Goal: Task Accomplishment & Management: Manage account settings

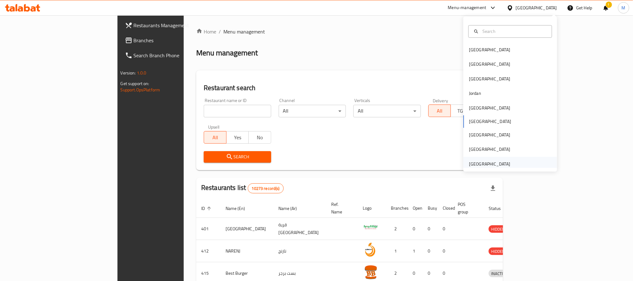
click at [498, 164] on div "[GEOGRAPHIC_DATA]" at bounding box center [489, 163] width 41 height 7
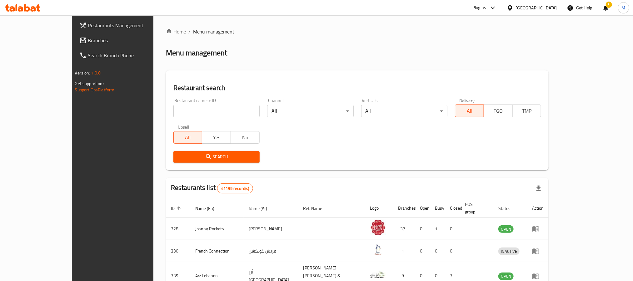
click at [607, 9] on div "!" at bounding box center [606, 7] width 7 height 15
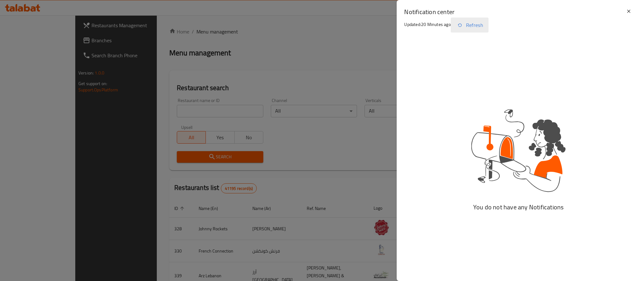
click at [472, 27] on button "Refresh" at bounding box center [470, 25] width 38 height 15
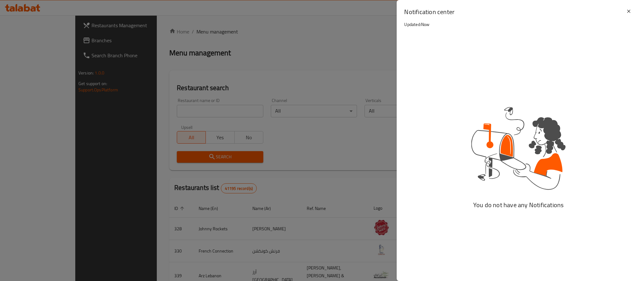
click at [208, 108] on div at bounding box center [320, 140] width 640 height 281
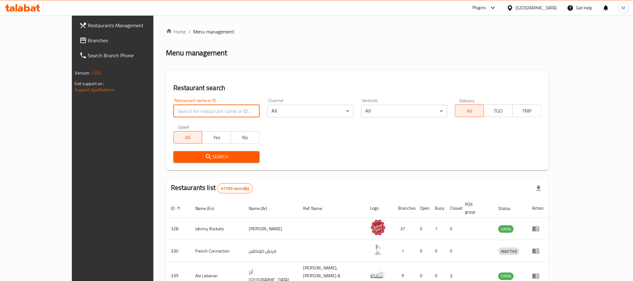
click at [188, 109] on input "search" at bounding box center [216, 111] width 86 height 13
paste input "20478"
type input "20478"
click button "Search" at bounding box center [216, 157] width 86 height 12
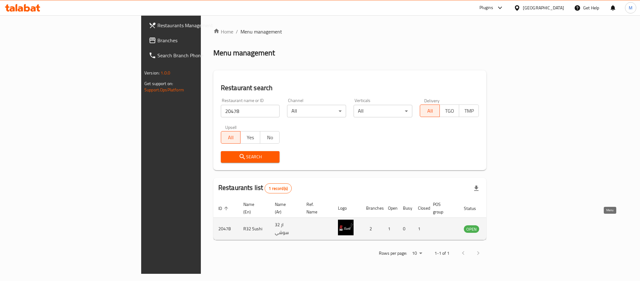
click at [503, 228] on icon "enhanced table" at bounding box center [502, 229] width 2 height 3
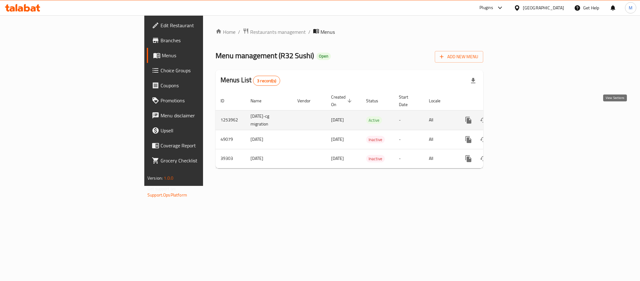
click at [518, 117] on icon "enhanced table" at bounding box center [514, 120] width 8 height 8
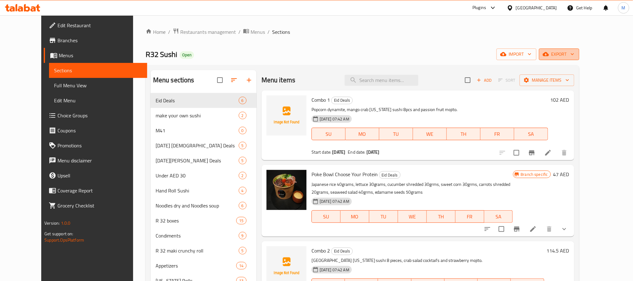
click at [574, 56] on span "export" at bounding box center [559, 54] width 30 height 8
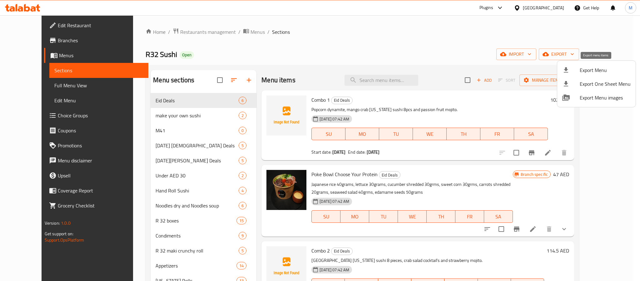
click at [596, 72] on span "Export Menu" at bounding box center [605, 70] width 51 height 8
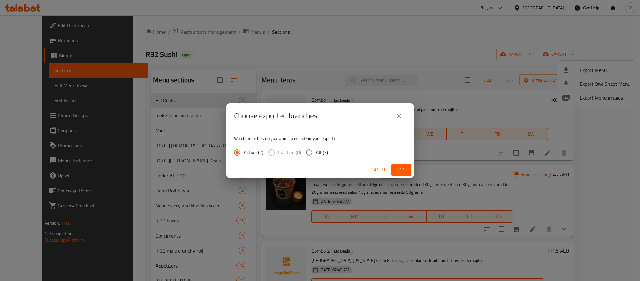
click at [318, 154] on span "All (2)" at bounding box center [322, 152] width 12 height 8
click at [316, 154] on input "All (2)" at bounding box center [309, 152] width 13 height 13
radio input "true"
click at [411, 170] on button "Ok" at bounding box center [402, 170] width 20 height 12
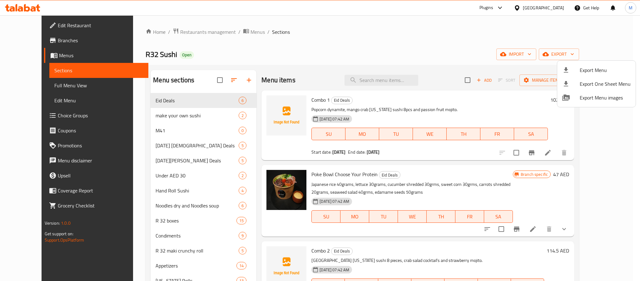
click at [398, 81] on div at bounding box center [320, 140] width 640 height 281
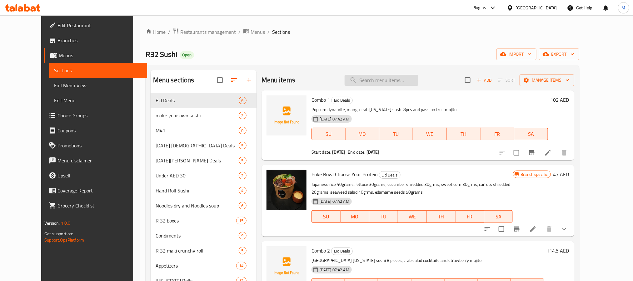
click at [398, 81] on input "search" at bounding box center [382, 80] width 74 height 11
paste input "WHITE SESAME"
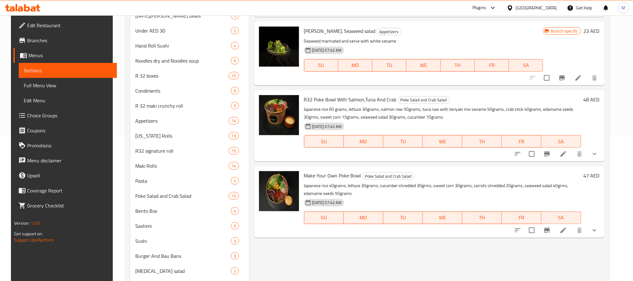
scroll to position [128, 0]
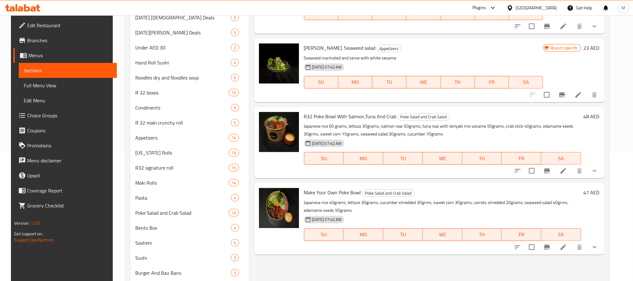
type input "seaweed salad"
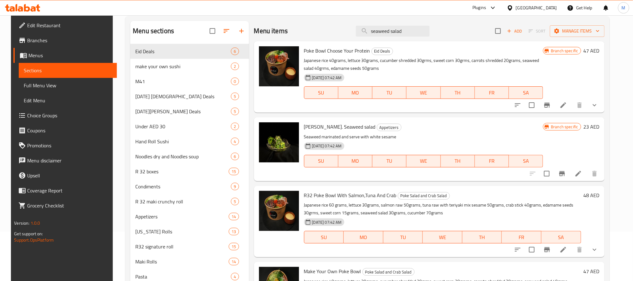
scroll to position [47, 0]
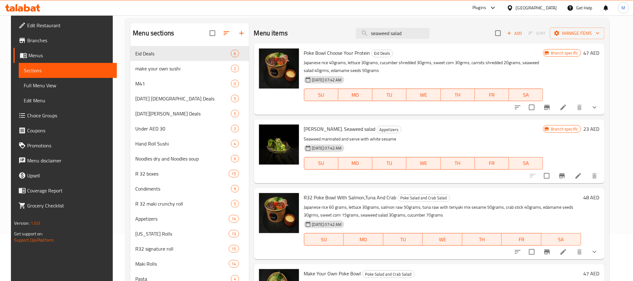
click at [583, 175] on li at bounding box center [579, 175] width 18 height 11
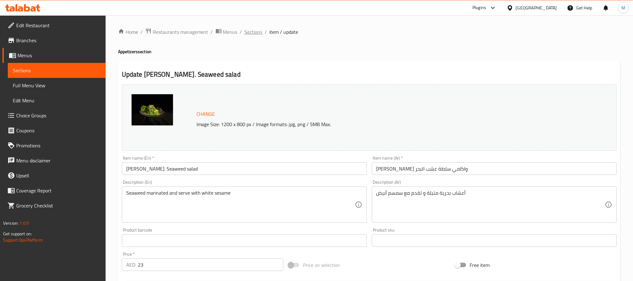
click at [251, 34] on span "Sections" at bounding box center [254, 32] width 18 height 8
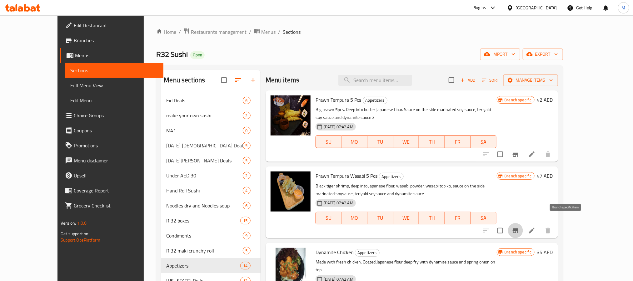
click at [523, 226] on button "Branch-specific-item" at bounding box center [515, 230] width 15 height 15
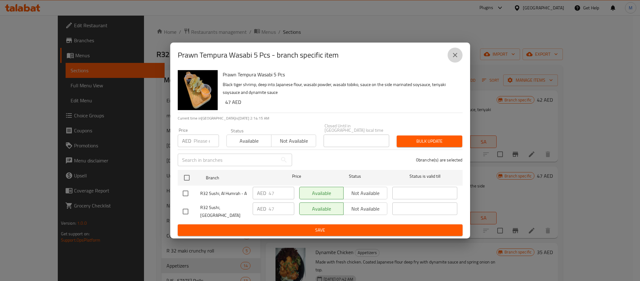
click at [458, 57] on icon "close" at bounding box center [456, 55] width 8 height 8
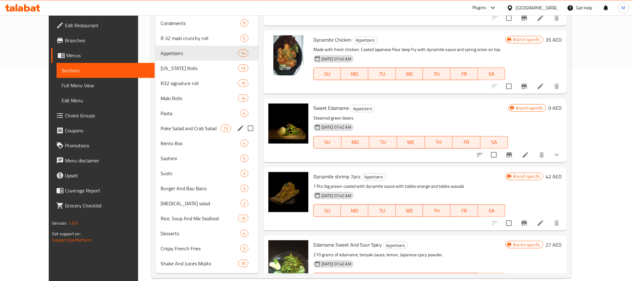
scroll to position [222, 0]
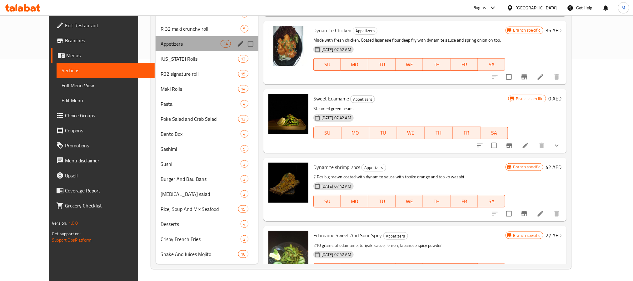
click at [184, 48] on div "Appetizers 14" at bounding box center [207, 43] width 103 height 15
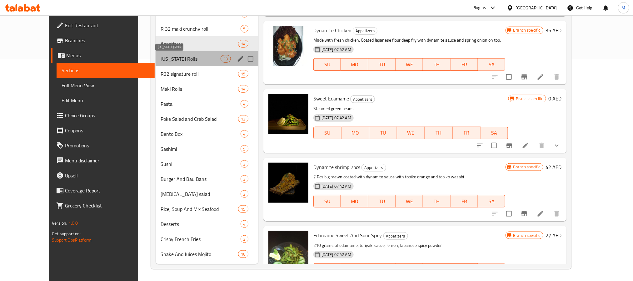
drag, startPoint x: 189, startPoint y: 56, endPoint x: 218, endPoint y: 73, distance: 33.8
click at [188, 55] on span "[US_STATE] Rolls" at bounding box center [191, 59] width 60 height 8
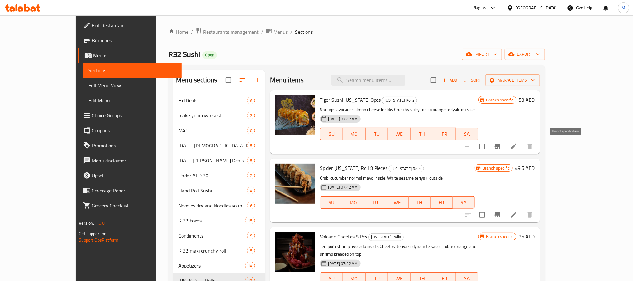
click at [505, 144] on button "Branch-specific-item" at bounding box center [497, 146] width 15 height 15
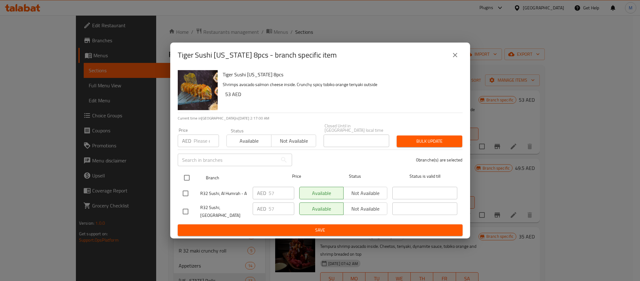
drag, startPoint x: 188, startPoint y: 211, endPoint x: 195, endPoint y: 179, distance: 32.4
click at [188, 210] on input "checkbox" at bounding box center [185, 211] width 13 height 13
checkbox input "true"
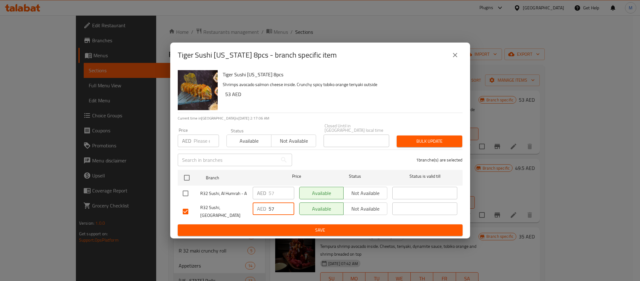
drag, startPoint x: 272, startPoint y: 210, endPoint x: 287, endPoint y: 214, distance: 15.5
click at [276, 210] on input "57" at bounding box center [282, 208] width 26 height 13
type input "56"
click at [287, 214] on input "56" at bounding box center [282, 208] width 26 height 13
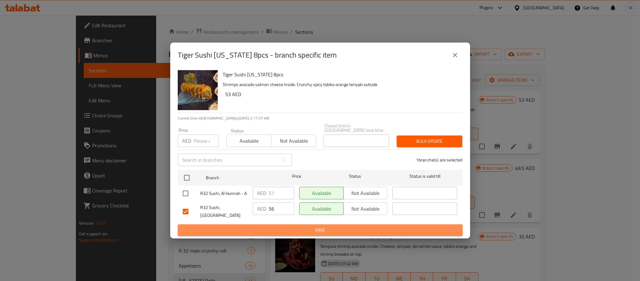
click at [286, 226] on span "Save" at bounding box center [320, 230] width 275 height 8
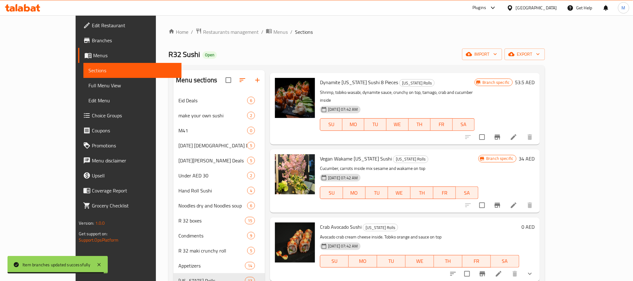
scroll to position [328, 0]
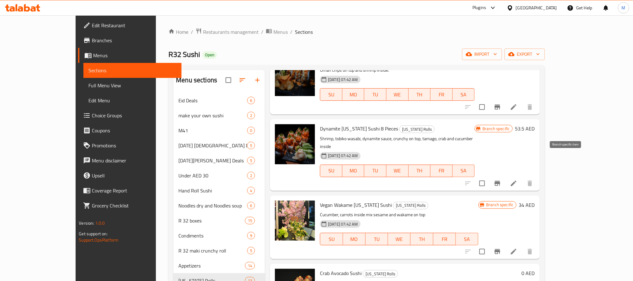
click at [501, 179] on icon "Branch-specific-item" at bounding box center [498, 183] width 8 height 8
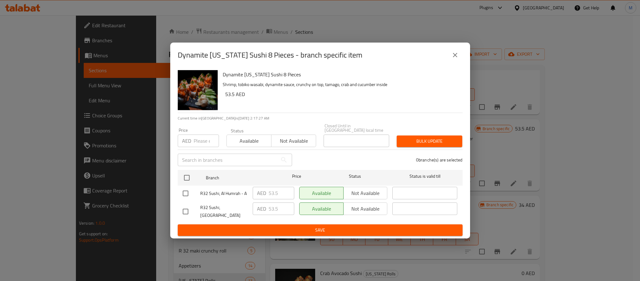
click at [182, 209] on input "checkbox" at bounding box center [185, 211] width 13 height 13
checkbox input "true"
drag, startPoint x: 271, startPoint y: 211, endPoint x: 301, endPoint y: 213, distance: 30.0
click at [301, 213] on div "R32 Sushi, [GEOGRAPHIC_DATA] AED 53.5 ​ Available Not available ​" at bounding box center [320, 211] width 280 height 23
type input "52"
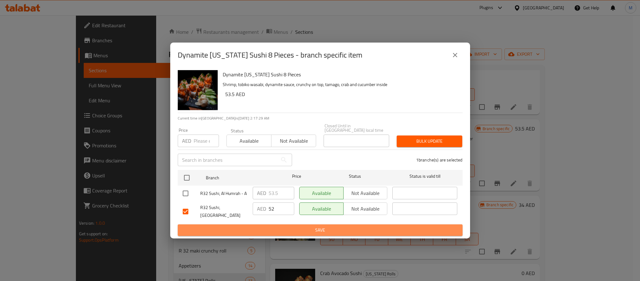
click at [286, 227] on span "Save" at bounding box center [320, 230] width 275 height 8
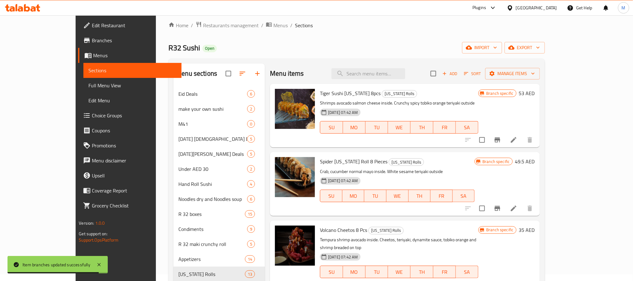
scroll to position [0, 0]
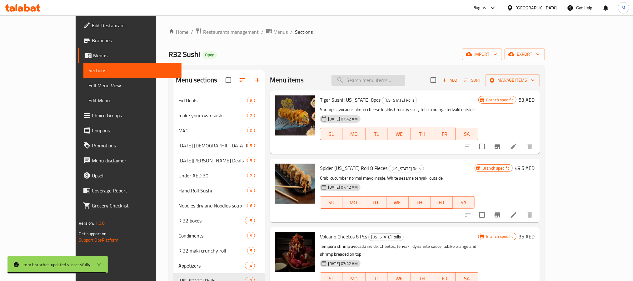
click at [396, 84] on input "search" at bounding box center [369, 80] width 74 height 11
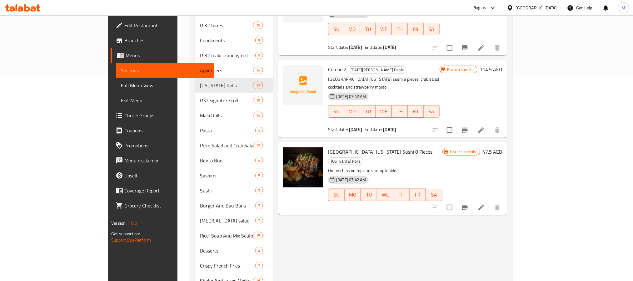
scroll to position [222, 0]
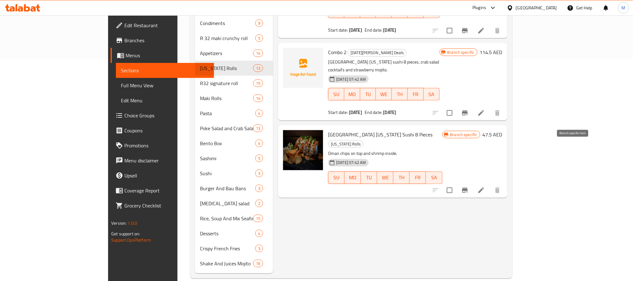
type input "Oman Cal"
click at [468, 188] on icon "Branch-specific-item" at bounding box center [465, 190] width 6 height 5
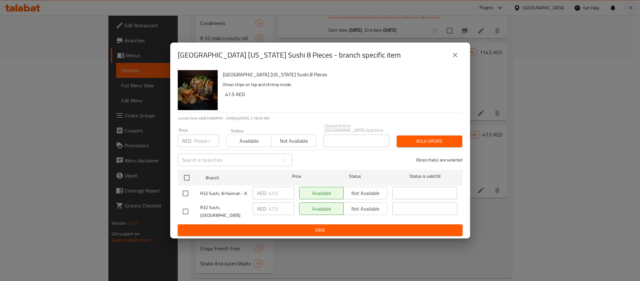
click at [182, 212] on input "checkbox" at bounding box center [185, 211] width 13 height 13
checkbox input "true"
click at [274, 210] on input "47.5" at bounding box center [282, 208] width 26 height 13
type input "51"
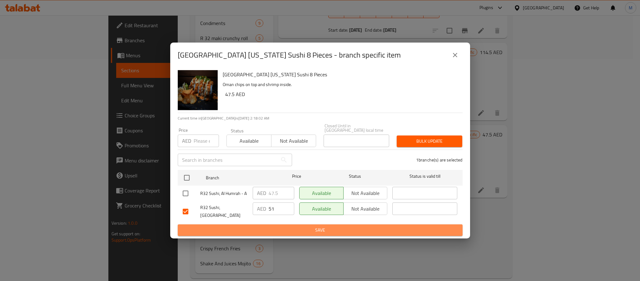
click at [285, 230] on span "Save" at bounding box center [320, 230] width 275 height 8
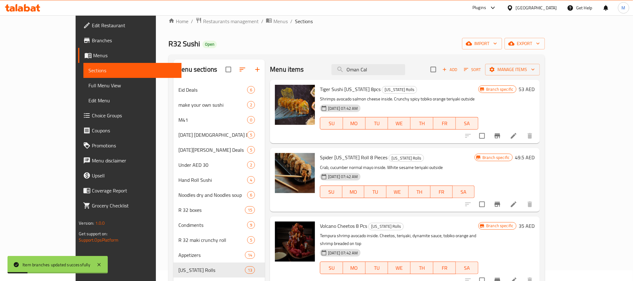
scroll to position [0, 0]
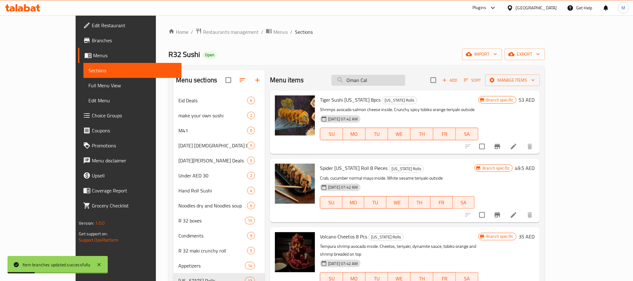
click at [388, 80] on input "Oman Cal" at bounding box center [369, 80] width 74 height 11
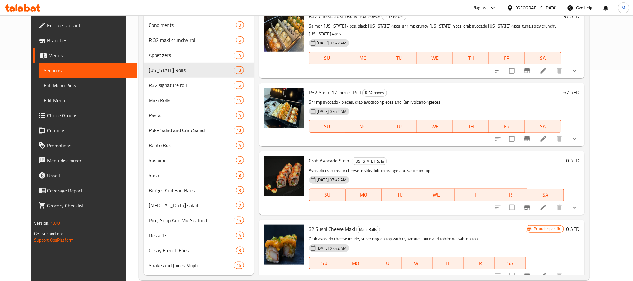
scroll to position [222, 0]
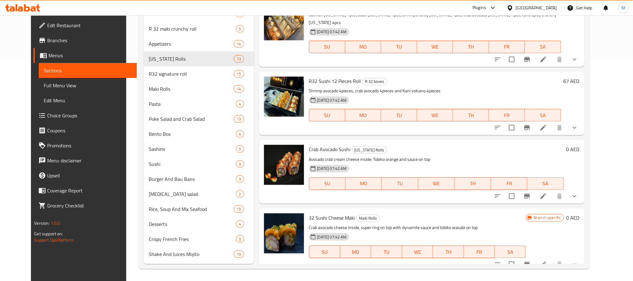
type input "crab avoc"
click at [582, 189] on button "show more" at bounding box center [574, 195] width 15 height 15
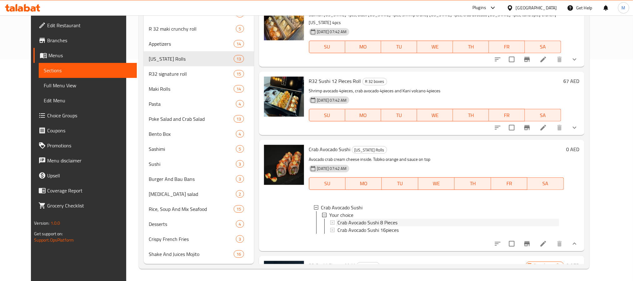
click at [373, 218] on span "Crab Avocado Sushi 8 Pieces" at bounding box center [368, 222] width 60 height 8
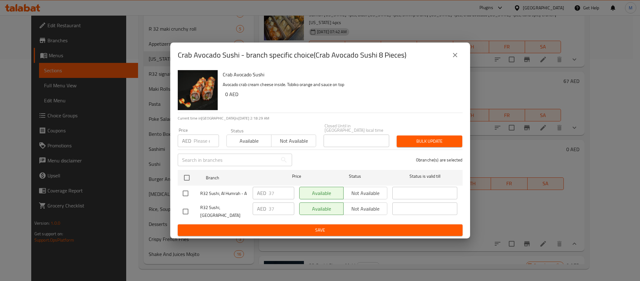
click at [186, 209] on input "checkbox" at bounding box center [185, 211] width 13 height 13
checkbox input "true"
click at [286, 208] on input "38" at bounding box center [282, 208] width 26 height 13
type input "39"
click at [286, 208] on input "39" at bounding box center [282, 208] width 26 height 13
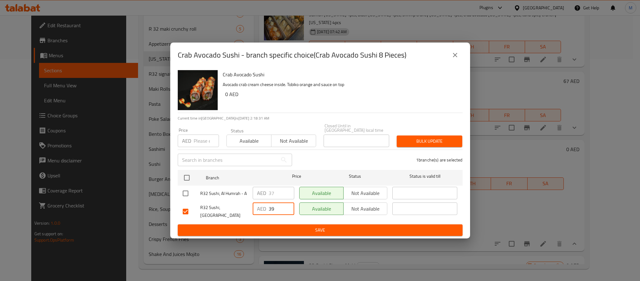
click at [259, 227] on span "Save" at bounding box center [320, 230] width 275 height 8
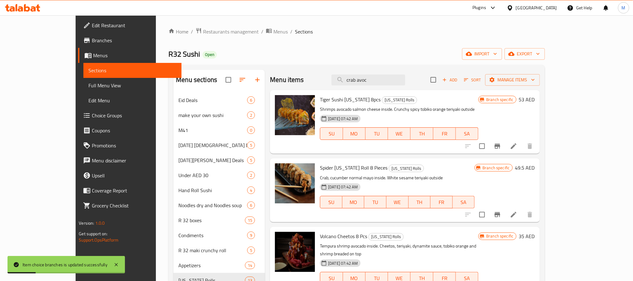
scroll to position [0, 0]
click at [404, 81] on input "crab avoc" at bounding box center [369, 80] width 74 height 11
paste input "SHRIMP CRUNCHY SUSHI 8PCS"
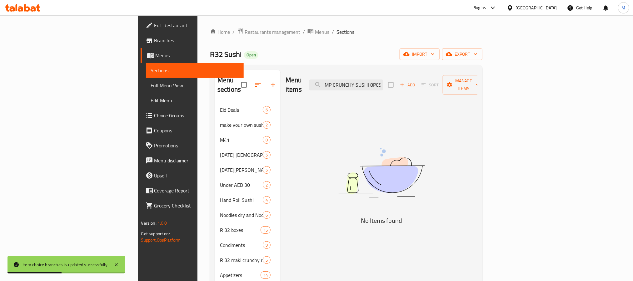
scroll to position [0, 11]
drag, startPoint x: 418, startPoint y: 82, endPoint x: 531, endPoint y: 96, distance: 113.3
click at [478, 96] on div "Menu items SHRIMP CRUNCHY SUSHI 8PCS Add Sort Manage items No Items found" at bounding box center [379, 282] width 197 height 425
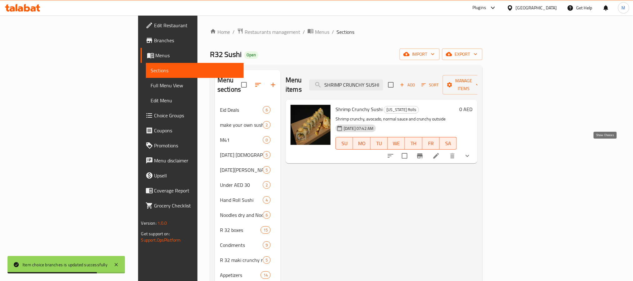
type input "SHRIMP CRUNCHY SUSHI"
drag, startPoint x: 609, startPoint y: 148, endPoint x: 603, endPoint y: 150, distance: 5.9
click at [471, 152] on icon "show more" at bounding box center [468, 156] width 8 height 8
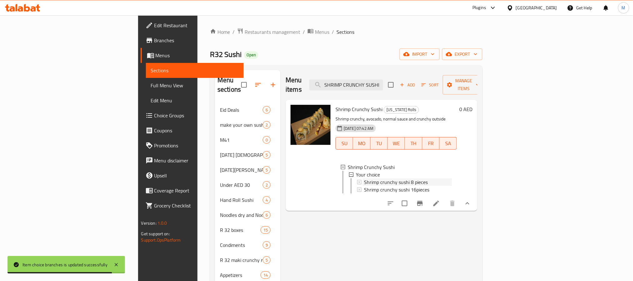
click at [366, 178] on span "Shrimp crunchy sushi 8 pieces" at bounding box center [396, 182] width 64 height 8
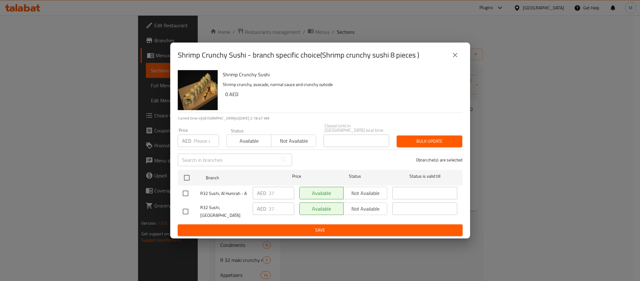
click at [188, 212] on input "checkbox" at bounding box center [185, 211] width 13 height 13
checkbox input "true"
click at [290, 208] on input "38" at bounding box center [282, 208] width 26 height 13
type input "39"
click at [290, 208] on input "39" at bounding box center [282, 208] width 26 height 13
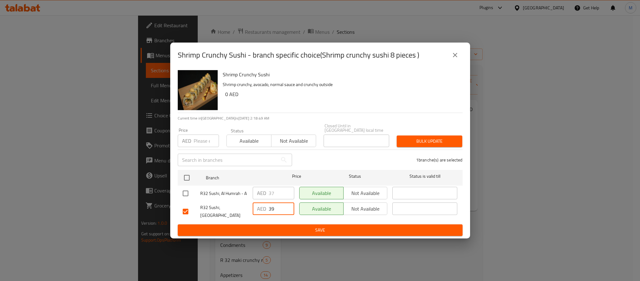
click at [286, 226] on span "Save" at bounding box center [320, 230] width 275 height 8
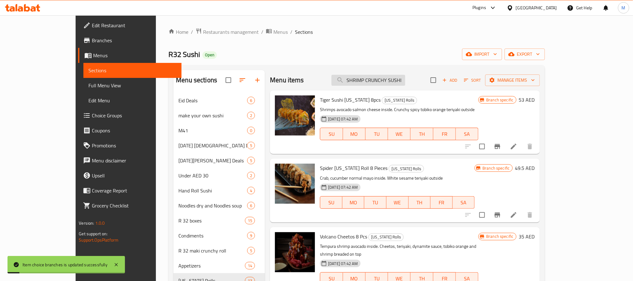
click at [391, 83] on input "SHRIMP CRUNCHY SUSHI" at bounding box center [369, 80] width 74 height 11
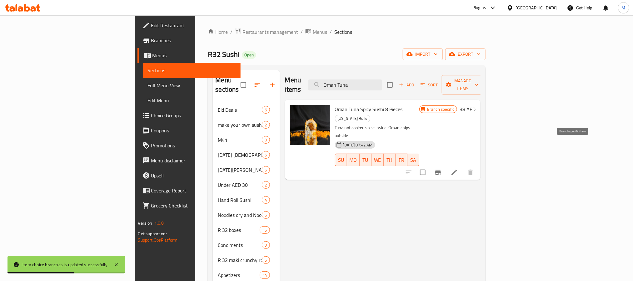
click at [446, 165] on button "Branch-specific-item" at bounding box center [438, 172] width 15 height 15
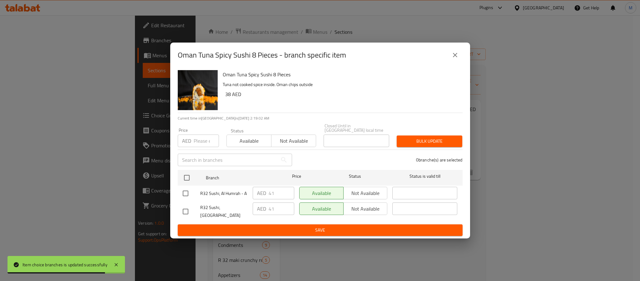
click at [455, 54] on icon "close" at bounding box center [456, 55] width 8 height 8
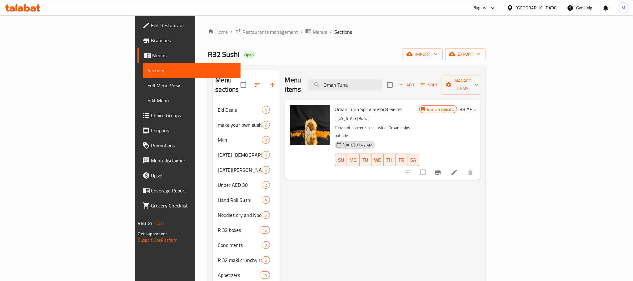
click at [382, 86] on input "Oman Tuna" at bounding box center [345, 84] width 74 height 11
paste input "BLACK [US_STATE] SUSHI 8PCS"
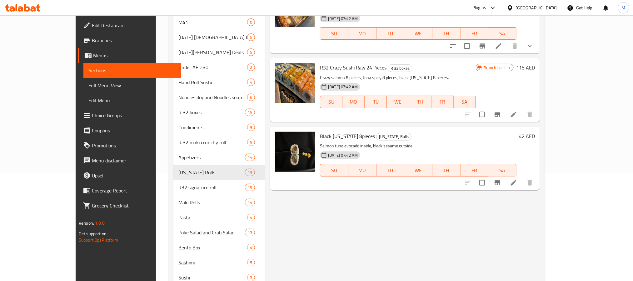
scroll to position [141, 0]
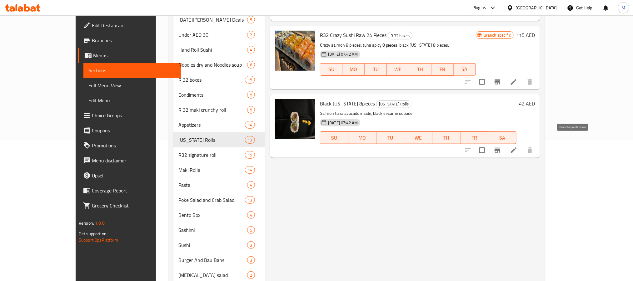
type input "BLACK [US_STATE]"
click at [501, 146] on icon "Branch-specific-item" at bounding box center [498, 150] width 8 height 8
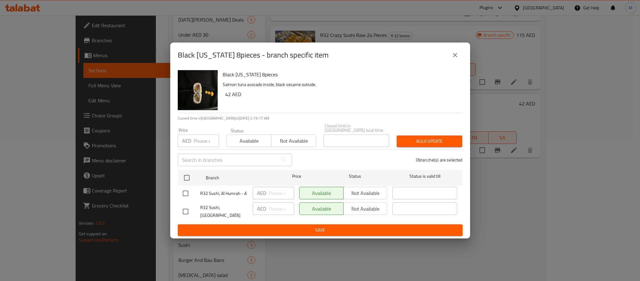
click at [189, 208] on input "checkbox" at bounding box center [185, 211] width 13 height 13
checkbox input "true"
click at [281, 211] on input "number" at bounding box center [282, 208] width 26 height 13
type input "44"
click at [310, 229] on span "Save" at bounding box center [320, 230] width 275 height 8
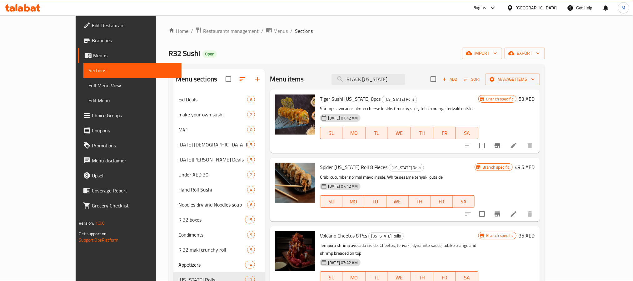
scroll to position [0, 0]
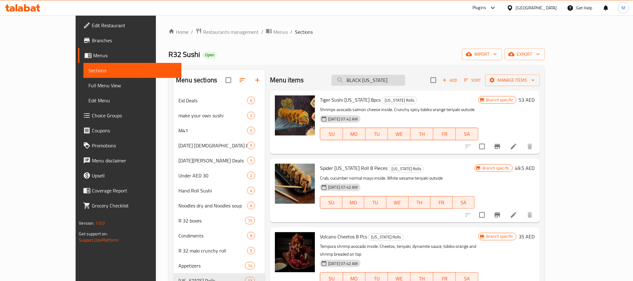
click at [405, 77] on input "BLACK [US_STATE]" at bounding box center [369, 80] width 74 height 11
click at [379, 82] on input "BLACK [US_STATE]" at bounding box center [369, 80] width 74 height 11
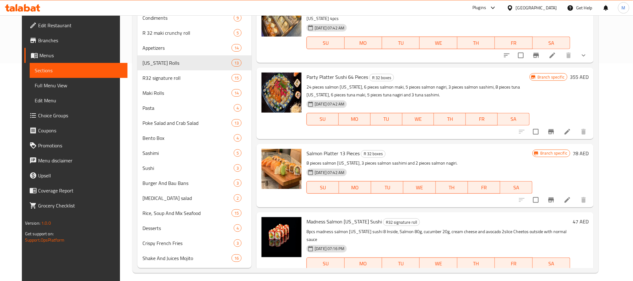
scroll to position [222, 0]
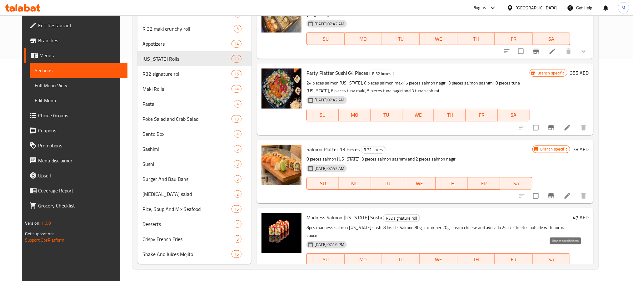
type input "Salmon [US_STATE]"
click at [559, 264] on button "Branch-specific-item" at bounding box center [551, 271] width 15 height 15
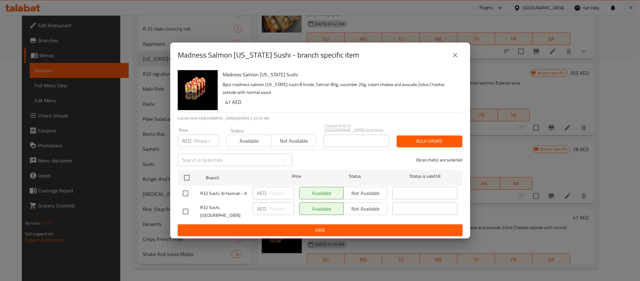
click at [188, 212] on input "checkbox" at bounding box center [185, 211] width 13 height 13
checkbox input "true"
click at [269, 207] on input "number" at bounding box center [282, 208] width 26 height 13
type input "39"
click at [404, 224] on button "Save" at bounding box center [320, 230] width 285 height 12
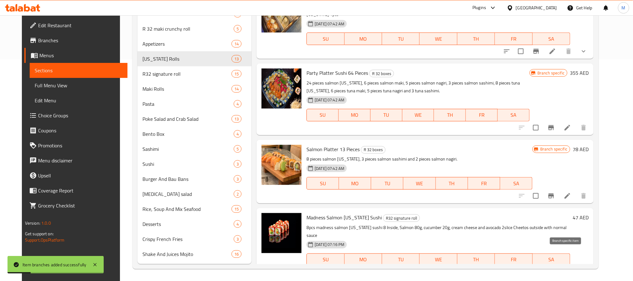
click at [554, 269] on icon "Branch-specific-item" at bounding box center [551, 271] width 6 height 5
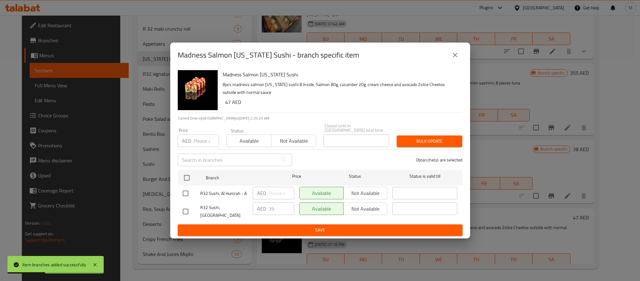
click at [187, 212] on input "checkbox" at bounding box center [185, 211] width 13 height 13
checkbox input "true"
drag, startPoint x: 272, startPoint y: 214, endPoint x: 266, endPoint y: 217, distance: 6.4
click at [266, 215] on div "AED 39 ​" at bounding box center [274, 208] width 42 height 13
type input "49"
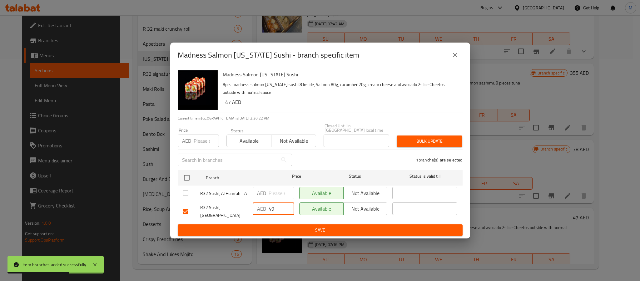
click at [306, 233] on button "Save" at bounding box center [320, 230] width 285 height 12
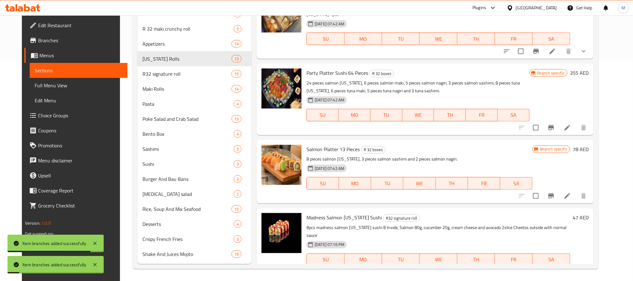
click at [327, 213] on span "Madness Salmon [US_STATE] Sushi" at bounding box center [344, 217] width 75 height 9
copy span "Salmon"
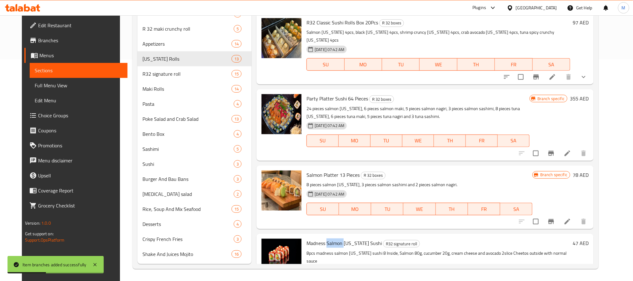
scroll to position [0, 0]
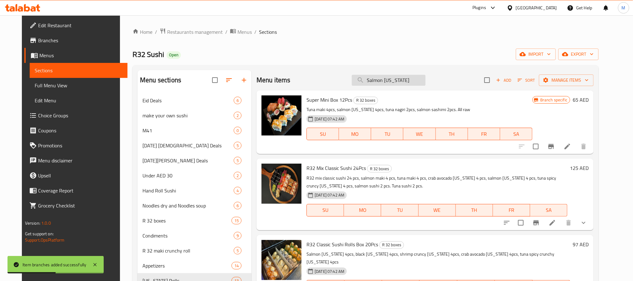
click at [410, 84] on input "Salmon [US_STATE]" at bounding box center [389, 80] width 74 height 11
paste input "search"
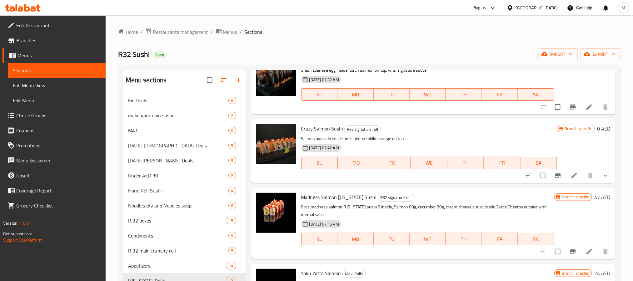
scroll to position [1313, 0]
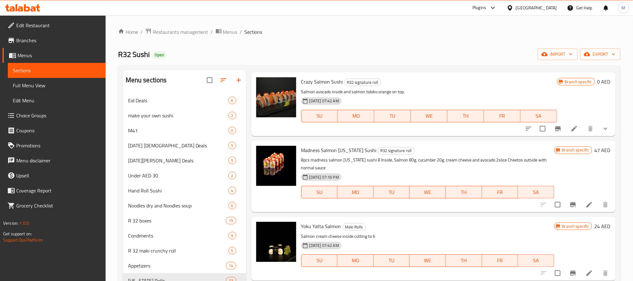
click at [356, 146] on span "Madness Salmon [US_STATE] Sushi" at bounding box center [338, 149] width 75 height 9
copy span "[US_STATE]"
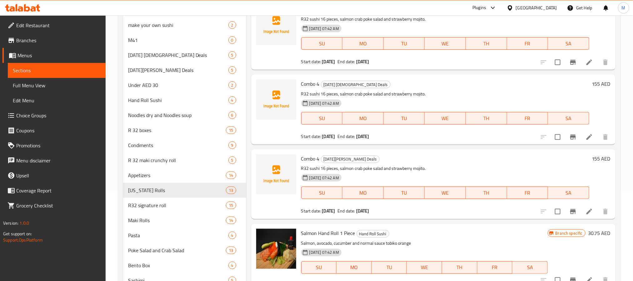
scroll to position [34, 0]
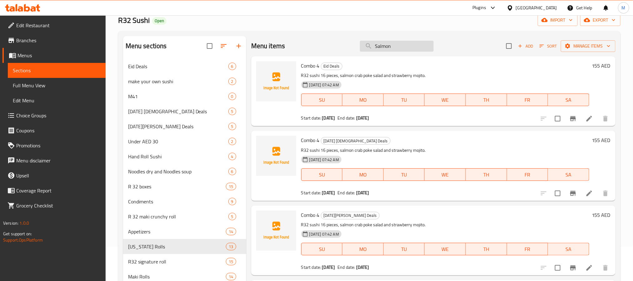
click at [392, 48] on input "Salmon" at bounding box center [397, 46] width 74 height 11
paste input "[US_STATE]"
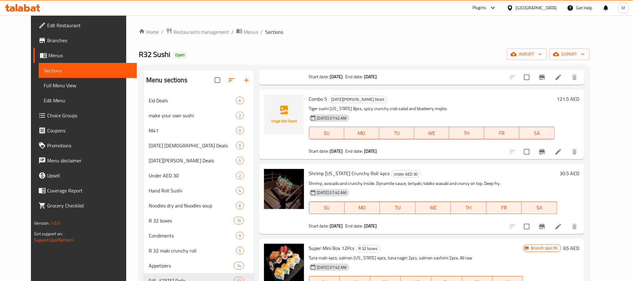
scroll to position [0, 0]
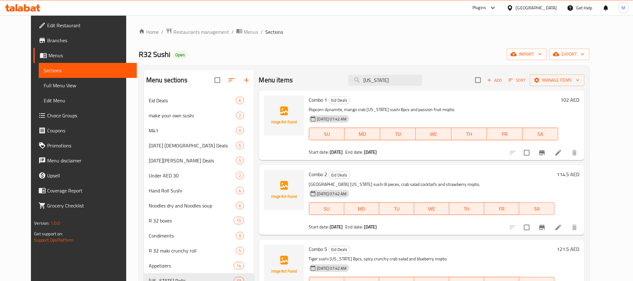
type input "[US_STATE]"
click at [503, 79] on span "Add" at bounding box center [494, 80] width 17 height 7
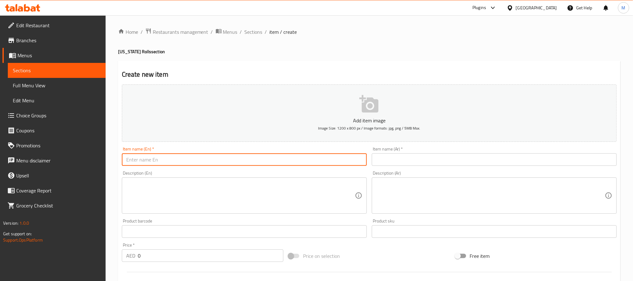
click at [211, 160] on input "text" at bounding box center [244, 159] width 245 height 13
paste input "SALMON [US_STATE] SUSHI 8PCS"
type input "Salmon [US_STATE] Sushi 8 Pieces"
click at [398, 163] on input "text" at bounding box center [494, 159] width 245 height 13
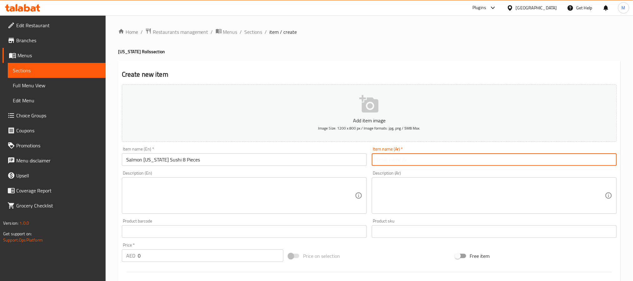
paste input "سوشي سلمون كاليفورنيا 8 قطع"
type input "سوشي سلمون كاليفورنيا 8 قطع"
click at [257, 191] on textarea at bounding box center [240, 196] width 229 height 30
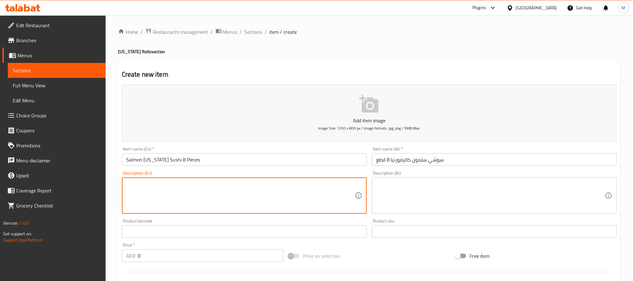
paste textarea "Inside: nori, salmon, avocado, cream cheese, outside: rice, tobiko orange and t…"
type textarea "Inside: nori, salmon, avocado, cream cheese, outside: rice, tobiko orange and t…"
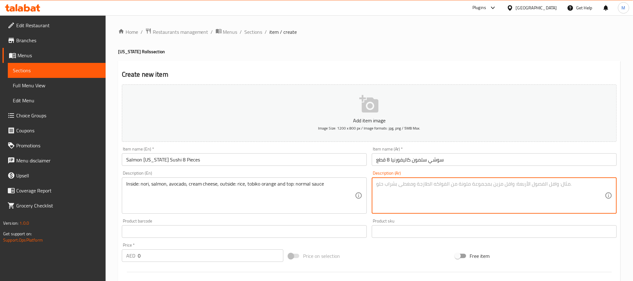
click at [407, 190] on textarea at bounding box center [490, 196] width 229 height 30
paste textarea "من الداخل: نوري، [PERSON_NAME]، أفوكادو، جبنة كريمية، من الخارج: أرز، برتقال تو…"
click at [394, 184] on textarea "من الداخل: نوري، [PERSON_NAME]، أفوكادو، جبنة كريمية، من الخارج: أرز، برتقال تو…" at bounding box center [490, 196] width 229 height 30
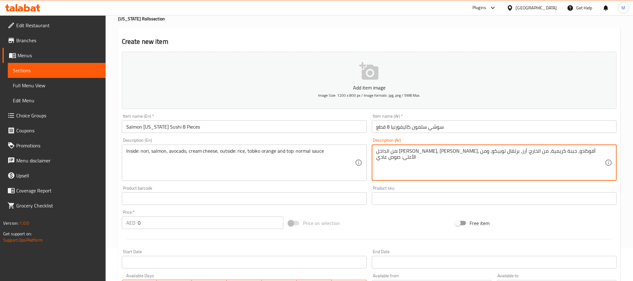
scroll to position [47, 0]
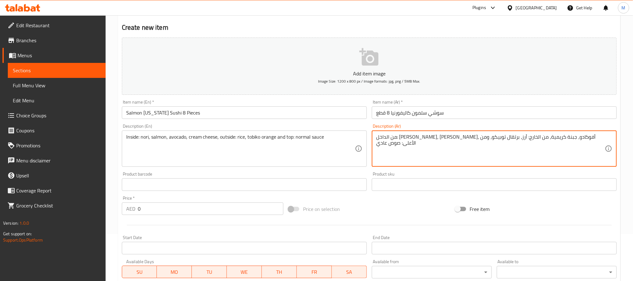
type textarea "من الداخل: [PERSON_NAME]، [PERSON_NAME]، أفوكادو، جبنة كريمية، من الخارج: أرز، …"
click at [175, 207] on input "0" at bounding box center [211, 208] width 146 height 13
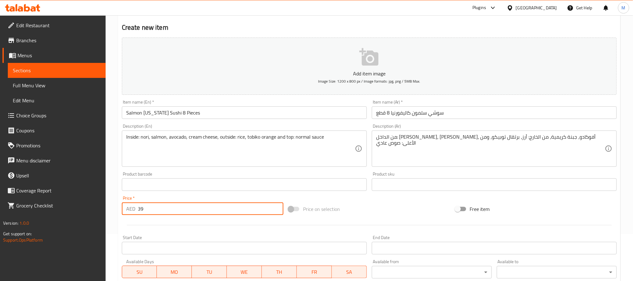
type input "39"
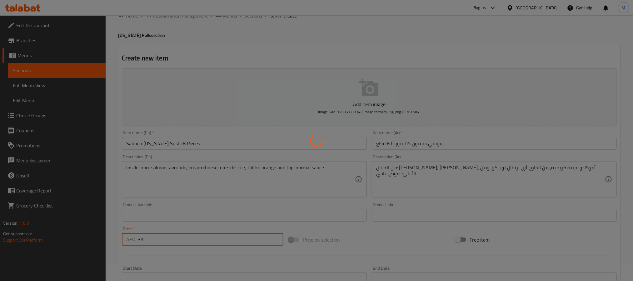
scroll to position [0, 0]
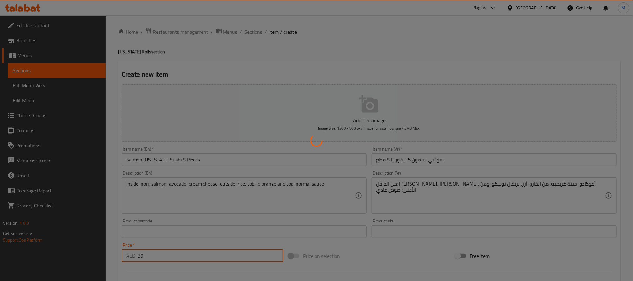
type input "0"
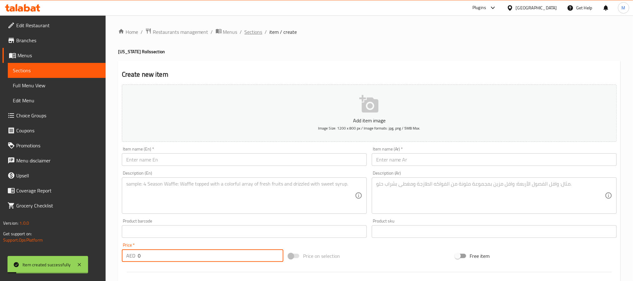
click at [251, 35] on span "Sections" at bounding box center [254, 32] width 18 height 8
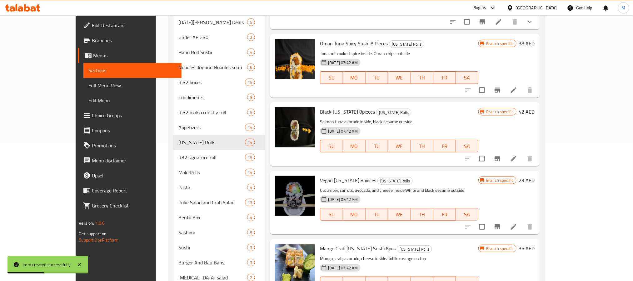
scroll to position [222, 0]
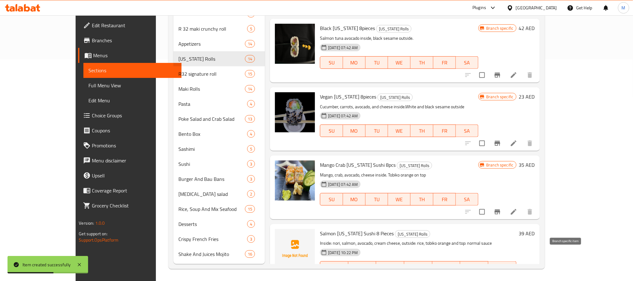
click at [500, 277] on icon "Branch-specific-item" at bounding box center [498, 279] width 6 height 5
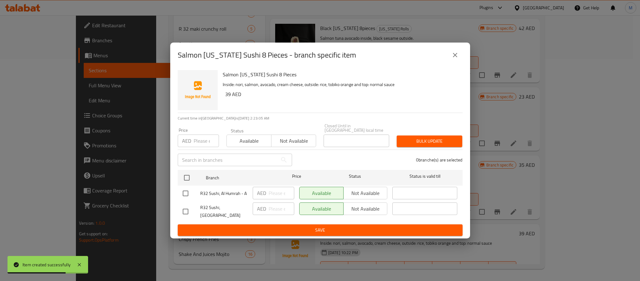
drag, startPoint x: 188, startPoint y: 198, endPoint x: 198, endPoint y: 196, distance: 10.2
click at [188, 198] on input "checkbox" at bounding box center [185, 193] width 13 height 13
checkbox input "true"
click at [358, 193] on span "Not available" at bounding box center [365, 192] width 39 height 9
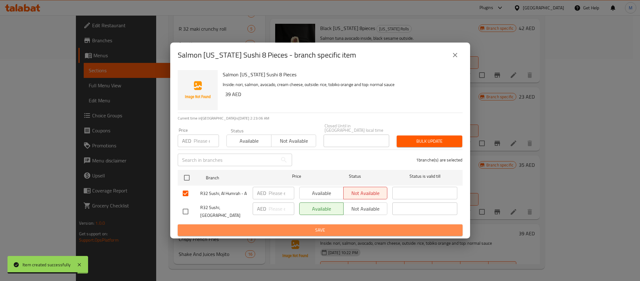
click at [370, 232] on button "Save" at bounding box center [320, 230] width 285 height 12
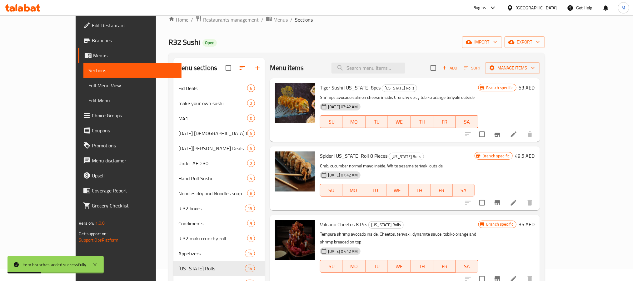
scroll to position [0, 0]
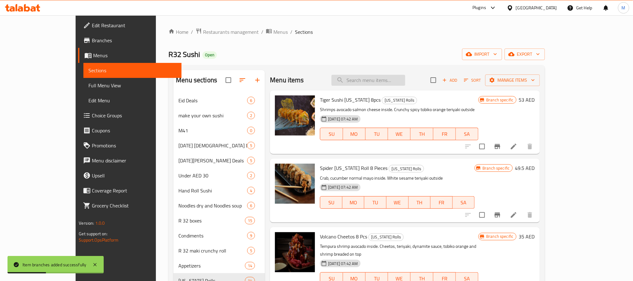
click at [389, 84] on input "search" at bounding box center [369, 80] width 74 height 11
paste input "BLACK MIX [US_STATE] SUSHI 8PCS"
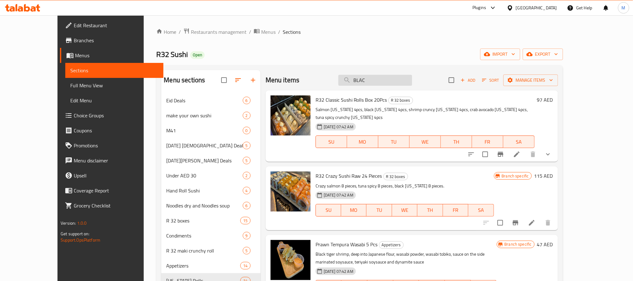
click at [396, 79] on input "BLAC" at bounding box center [375, 80] width 74 height 11
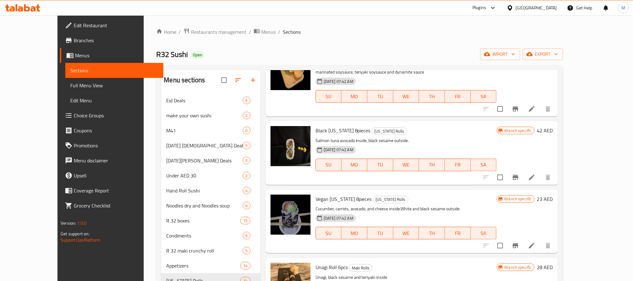
scroll to position [176, 0]
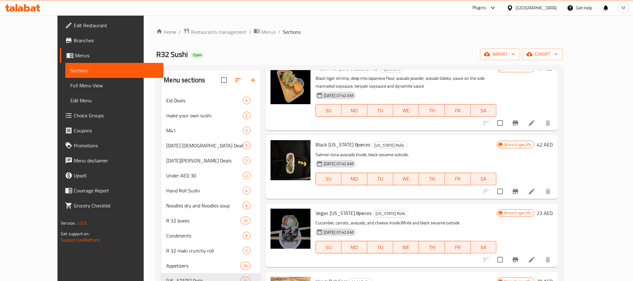
type input "Black"
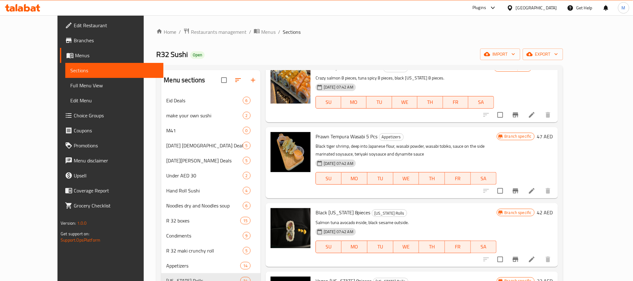
scroll to position [0, 0]
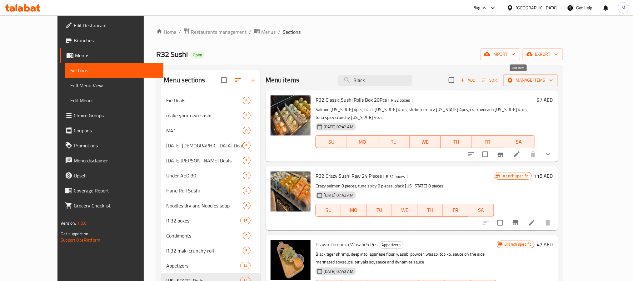
click at [477, 78] on span "Add" at bounding box center [468, 80] width 17 height 7
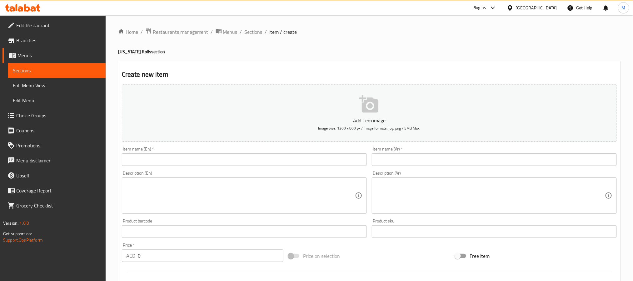
click at [180, 184] on textarea at bounding box center [240, 196] width 229 height 30
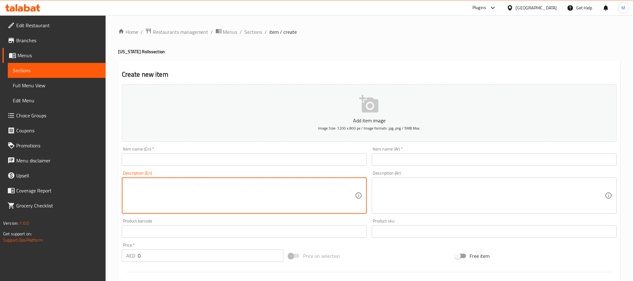
paste textarea "Inside: nori,tuna not cook(cut into cubes),crunchy,crab,new sauce,teriyaki; out…"
click at [262, 189] on textarea "Inside: nori,tuna not cook(cut into cubes),crunchy,crab,new sauce,teriyaki; out…" at bounding box center [240, 196] width 229 height 30
paste textarea "tuna not cook(cut into cubes), crunchy, crab, new sauce and"
type textarea "Inside: nori, tuna not cook(cut into cubes), crunchy, crab, new sauce and teriy…"
click at [395, 189] on textarea at bounding box center [490, 196] width 229 height 30
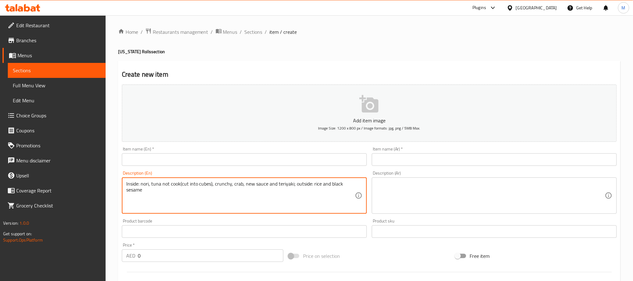
paste textarea "من الداخل: نوري، تونة غير مطبوخة (مقطعة إلى مكعبات)، مقرمشة، سلطعون، صلصة جديدة…"
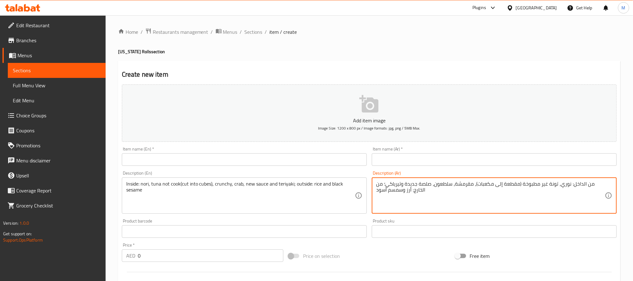
type textarea "من الداخل: نوري، تونة غير مطبوخة (مقطعة إلى مكعبات)، مقرمشة، سلطعون، صلصة جديدة…"
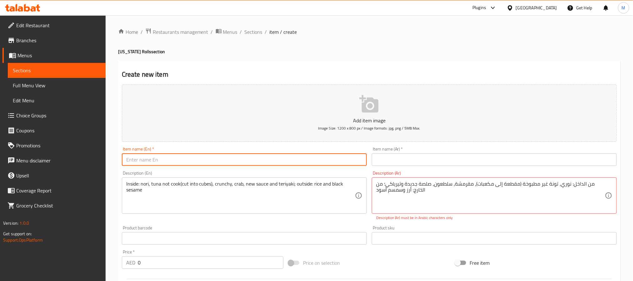
click at [217, 160] on input "text" at bounding box center [244, 159] width 245 height 13
paste input "Black Mix [US_STATE] Sushi 8 Pieces"
type input "Black Mix [US_STATE] Sushi 8 Pieces"
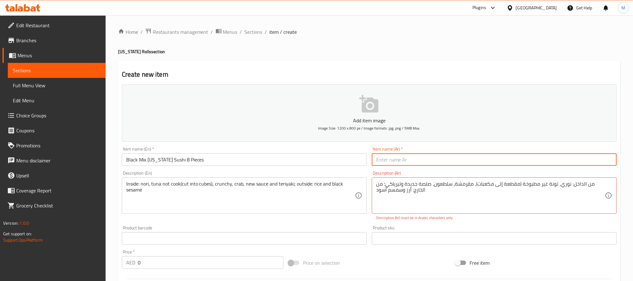
click at [426, 162] on input "text" at bounding box center [494, 159] width 245 height 13
paste input "سوشي كاليفورنيا الأسود المختلط 8 قطع"
click at [418, 161] on input "سوشي كاليفورنيا الأسود المختلط 8 قطع" at bounding box center [494, 159] width 245 height 13
click at [398, 161] on input "سوشي كاليفورنيا الأسود المختلط 8 قطع" at bounding box center [494, 159] width 245 height 13
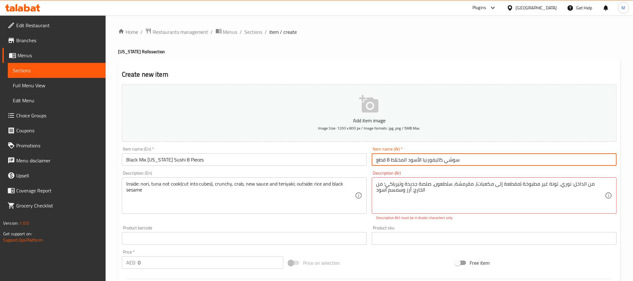
drag, startPoint x: 398, startPoint y: 161, endPoint x: 412, endPoint y: 156, distance: 14.5
click at [412, 156] on input "سوشي كاليفورنيا الأسود المختلط 8 قطع" at bounding box center [494, 159] width 245 height 13
type input "سوشي كاليفورنيا بلاك مكس 8 قطع"
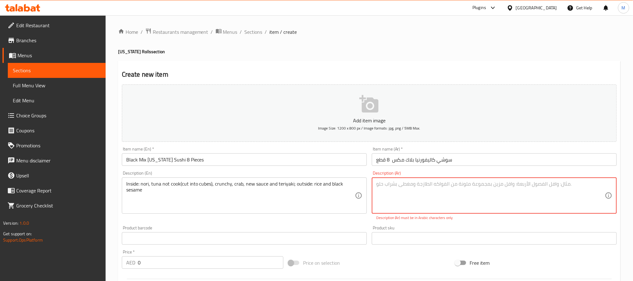
paste textarea "من الداخل: نوري، تونة غير مطبوخة (مقطعة إلى مكعبات)، مقرمشة، سلطعون، صلصة جديدة…"
click at [479, 209] on textarea "من الداخل: نوري، تونة غير مطبوخة (مقطعة إلى مكعبات)، مقرمشة، سلطعون، صلصة جديدة…" at bounding box center [490, 196] width 229 height 30
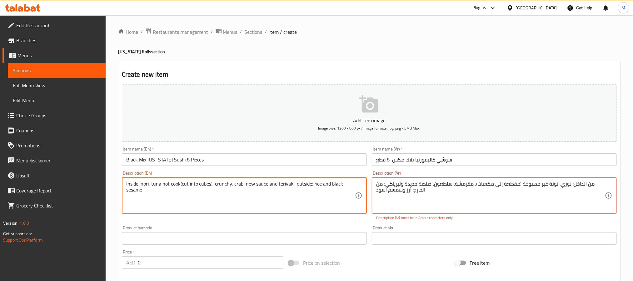
click at [399, 179] on div "من الداخل: نوري، تونة غير مطبوخة (مقطعة إلى مكعبات)، مقرمشة، سلطعون، صلصة جديدة…" at bounding box center [494, 195] width 245 height 36
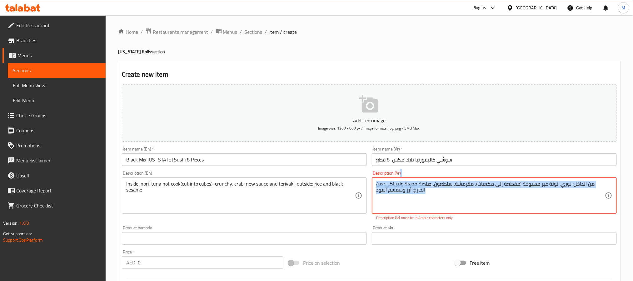
click at [399, 179] on div "من الداخل: نوري، تونة غير مطبوخة (مقطعة إلى مكعبات)، مقرمشة، سلطعون، صلصة جديدة…" at bounding box center [494, 195] width 245 height 36
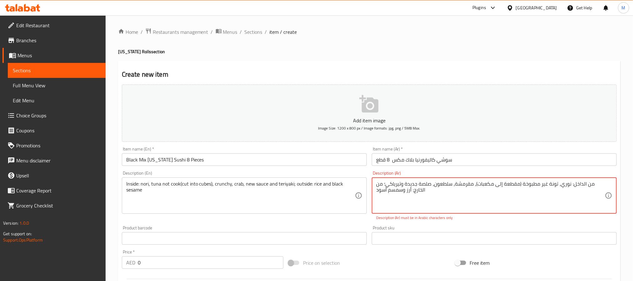
click at [383, 184] on textarea "من الداخل: نوري، تونة غير مطبوخة (مقطعة إلى مكعبات)، مقرمشة، سلطعون، صلصة جديدة…" at bounding box center [490, 196] width 229 height 30
type textarea "من الداخل: نوري، تونة غير مطبوخة (مقطعة إلى مكعبات)، مقرمشة، سلطعون، صلصة جديدة…"
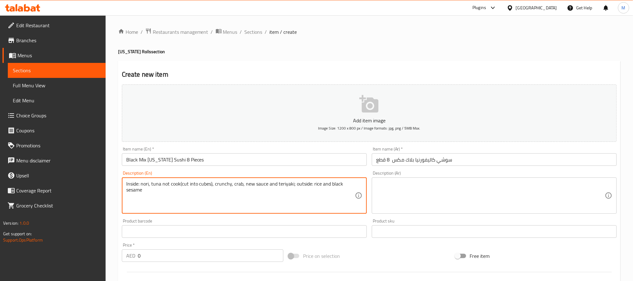
click at [448, 185] on textarea at bounding box center [490, 196] width 229 height 30
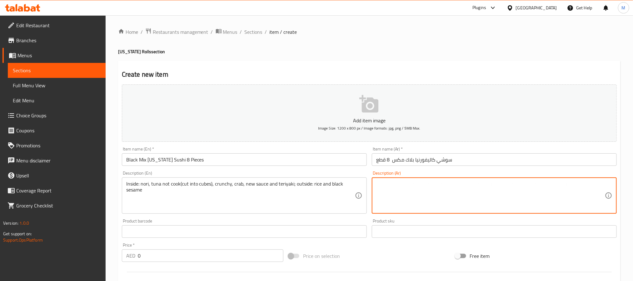
paste textarea "من الداخل: نوري، تونة غير مطبوخة (مقطعة إلى مكعبات)، مقرمشة، سلطعون، صلصة جديدة…"
type textarea "من الداخل: نوري، تونة غير مطبوخة (مقطعة إلى مكعبات)، مقرمشة، سلطعون، صلصة جديدة…"
click at [170, 259] on input "0" at bounding box center [211, 255] width 146 height 13
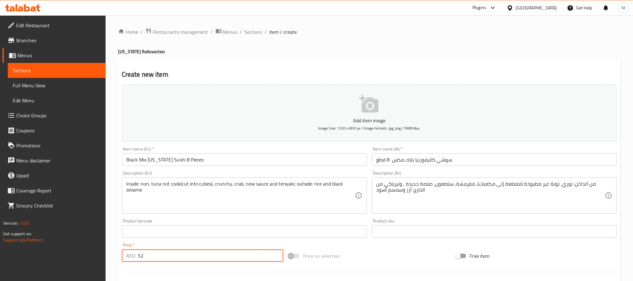
type input "52"
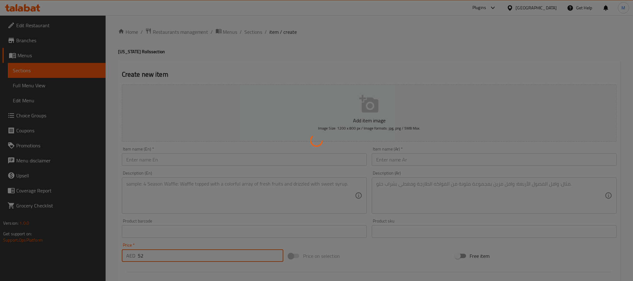
type input "0"
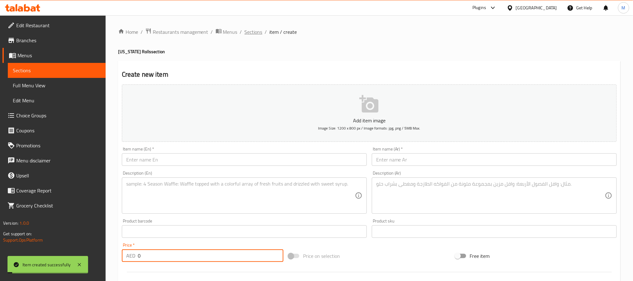
click at [253, 28] on span "Sections" at bounding box center [254, 32] width 18 height 8
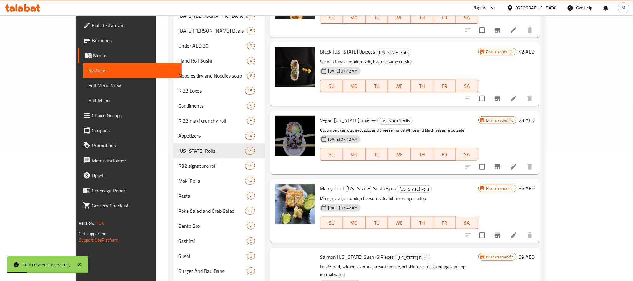
scroll to position [222, 0]
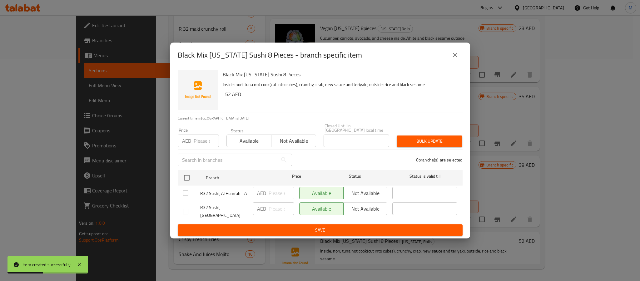
click at [188, 192] on input "checkbox" at bounding box center [185, 193] width 13 height 13
checkbox input "true"
click at [364, 199] on button "Not available" at bounding box center [365, 193] width 44 height 13
click at [359, 232] on button "Save" at bounding box center [320, 230] width 285 height 12
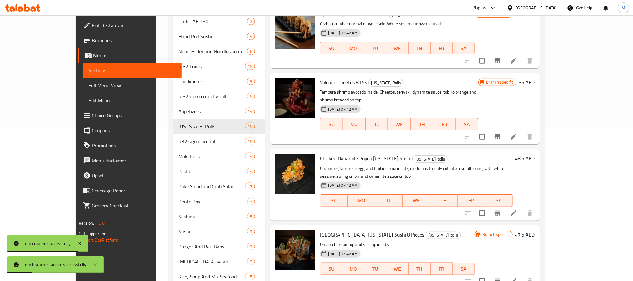
scroll to position [0, 0]
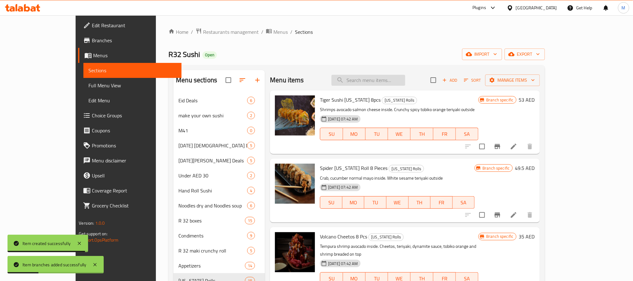
click at [386, 83] on input "search" at bounding box center [369, 80] width 74 height 11
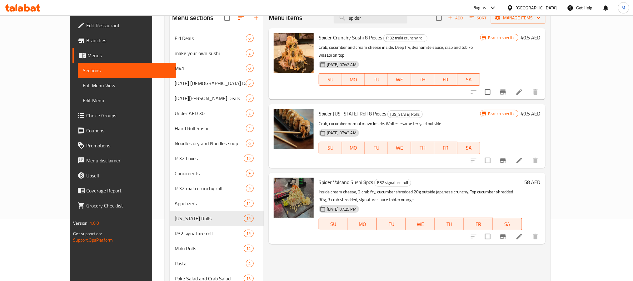
scroll to position [47, 0]
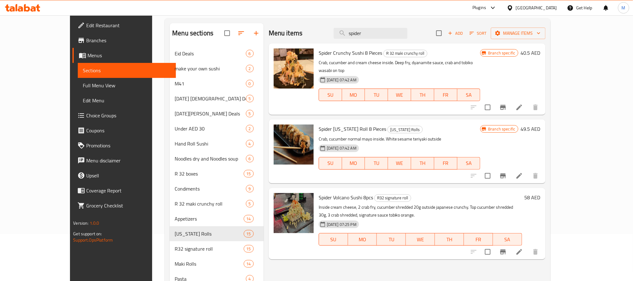
paste input "MIX [US_STATE] SUSHI 8PCS"
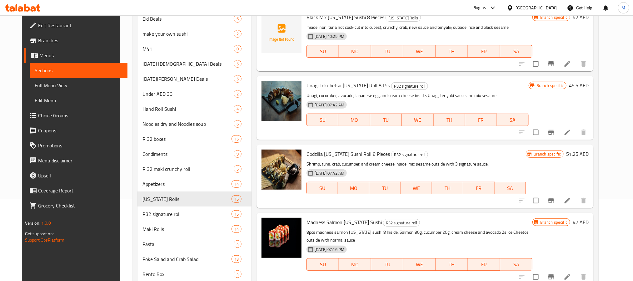
scroll to position [188, 0]
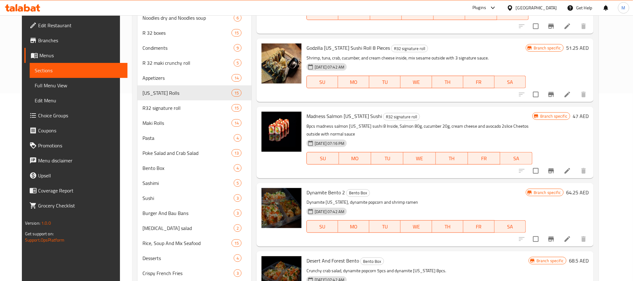
type input "[US_STATE]"
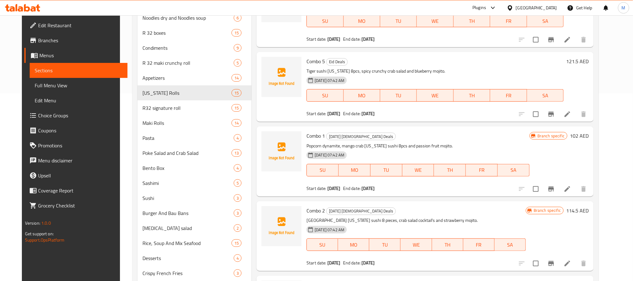
scroll to position [0, 0]
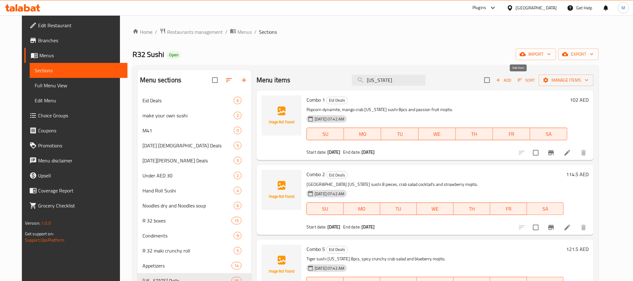
click at [512, 80] on span "Add" at bounding box center [503, 80] width 17 height 7
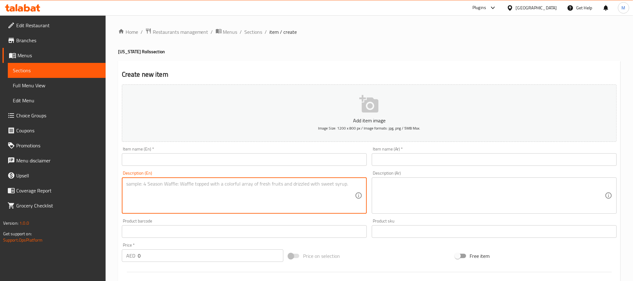
click at [179, 187] on textarea at bounding box center [240, 196] width 229 height 30
paste textarea "CRAZY SPIDER Sushi 8 Pieces Inside: nori, crab, crunchy and shrimp(godzilla). o…"
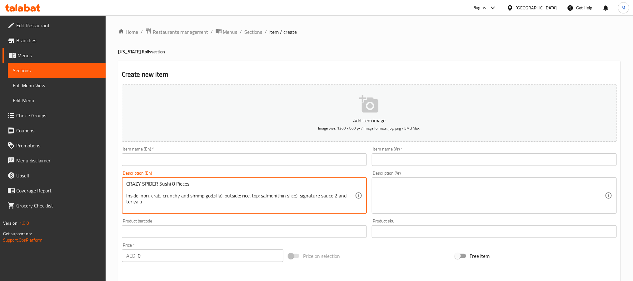
click at [151, 179] on div "CRAZY SPIDER Sushi 8 Pieces Inside: nori, crab, crunchy and shrimp(godzilla). o…" at bounding box center [244, 195] width 245 height 36
click at [152, 182] on textarea "CRAZY SPIDER Sushi 8 Pieces Inside: nori, crab, crunchy and shrimp(godzilla). o…" at bounding box center [240, 196] width 229 height 30
click at [153, 182] on textarea "CRAZY SPIDER Sushi 8 Pieces Inside: nori, crab, crunchy and shrimp(godzilla). o…" at bounding box center [240, 196] width 229 height 30
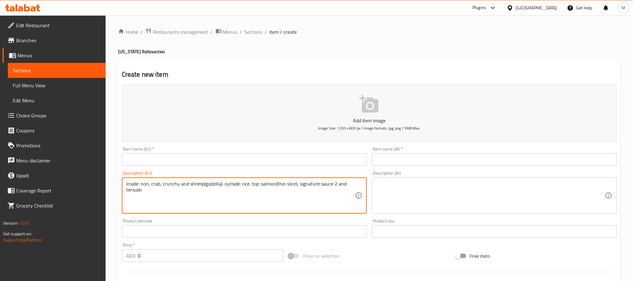
type textarea "Inside: nori, crab, crunchy and shrimp(godzilla). outside: rice. top: salmon(th…"
drag, startPoint x: 150, startPoint y: 161, endPoint x: 148, endPoint y: 164, distance: 3.2
click at [150, 161] on input "text" at bounding box center [244, 159] width 245 height 13
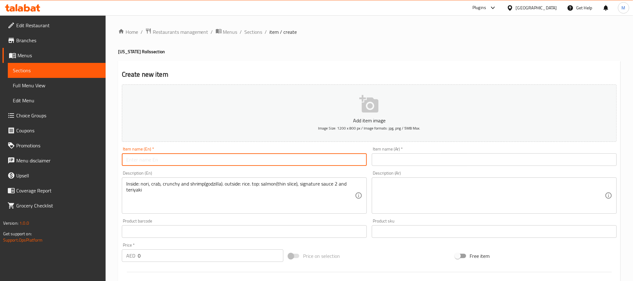
paste input "CRAZY SPIDER Sushi 8 Pieces"
type input "CRAZY SPIDER Sushi 8 Pieces"
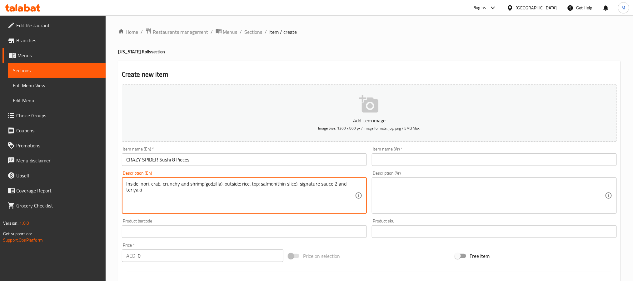
type textarea "Inside: nori, crab, crunchy and shrimp(godzilla). outside: rice. top: salmon(th…"
click at [133, 162] on input "CRAZY SPIDER Sushi 8 Pieces" at bounding box center [244, 159] width 245 height 13
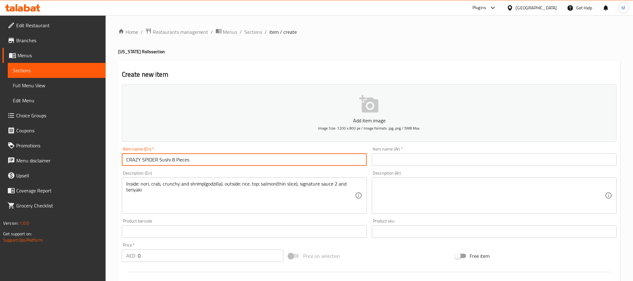
click at [133, 162] on input "CRAZY SPIDER Sushi 8 Pieces" at bounding box center [244, 159] width 245 height 13
type input "Crazy Spider Sushi 8 Pieces"
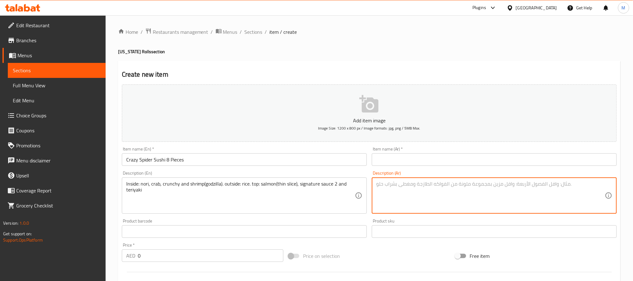
click at [404, 195] on textarea at bounding box center [490, 196] width 229 height 30
paste textarea "[PERSON_NAME]، ٨ قطع الداخل: نوري، سلطعون، [PERSON_NAME]، وروبيان (جودزيلا). ال…"
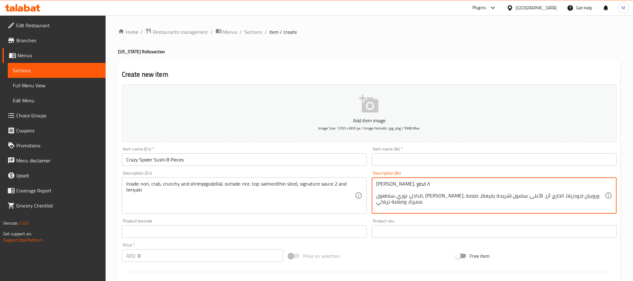
click at [391, 186] on textarea "[PERSON_NAME]، ٨ قطع الداخل: نوري، سلطعون، [PERSON_NAME]، وروبيان (جودزيلا). ال…" at bounding box center [490, 196] width 229 height 30
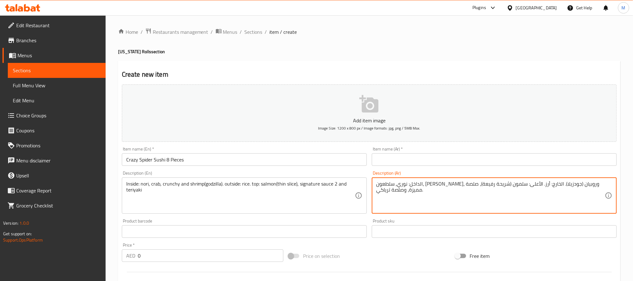
type textarea "الداخل: نوري، سلطعون، [PERSON_NAME]، وروبيان (جودزيلا). الخارج: أرز. الأعلى: سل…"
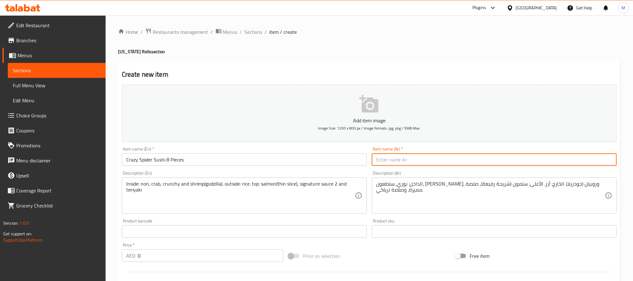
click at [396, 160] on input "text" at bounding box center [494, 159] width 245 height 13
paste input "[PERSON_NAME]، ٨ قطع"
type input "[PERSON_NAME]، ٨ قطع"
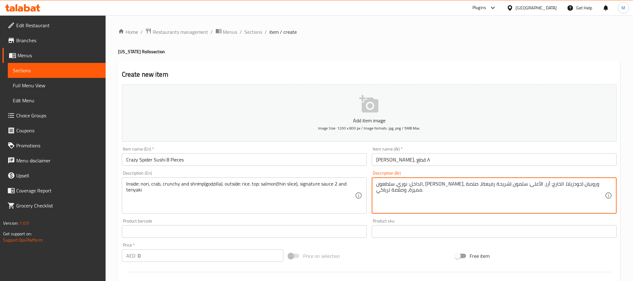
type textarea "الداخل: نوري، سلطعون، [PERSON_NAME]، وروبيان (جودزيلا). الخارج: أرز. الأعلى: سل…"
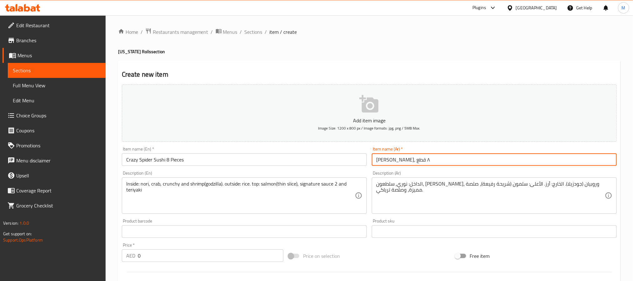
click at [389, 159] on input "[PERSON_NAME]، ٨ قطع" at bounding box center [494, 159] width 245 height 13
type input "[PERSON_NAME]، 8 قطع"
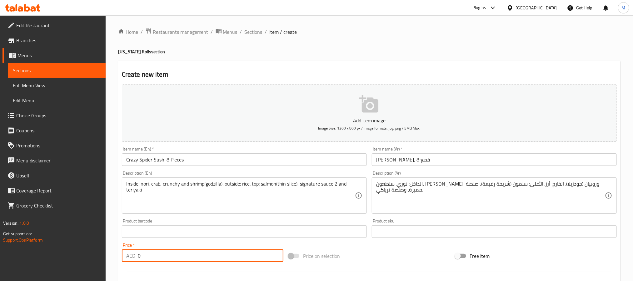
click at [192, 255] on input "0" at bounding box center [211, 255] width 146 height 13
type input "58"
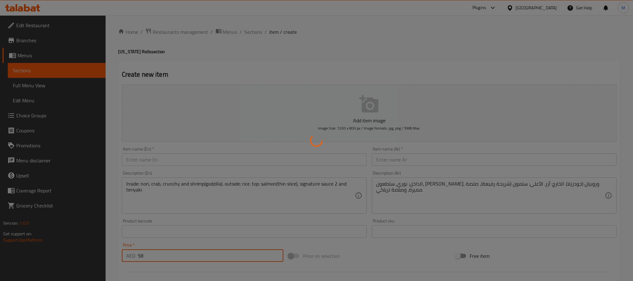
type input "0"
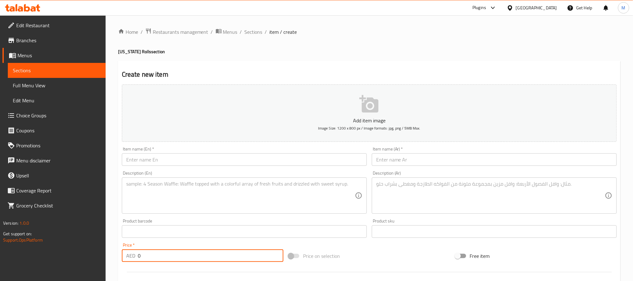
click at [200, 187] on textarea at bounding box center [240, 196] width 229 height 30
paste textarea "Mix [US_STATE] Sushi 8 Pieces Inside: crab, avocado, cream cheese, shrimp, avoc…"
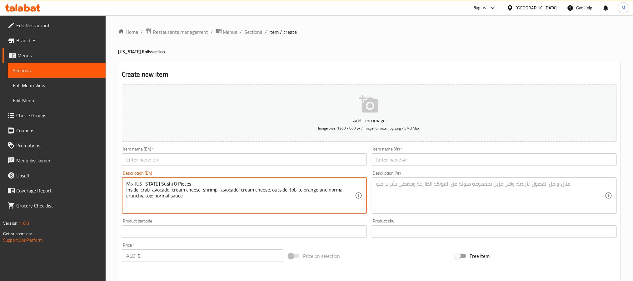
click at [144, 182] on textarea "Mix [US_STATE] Sushi 8 Pieces Inside: crab, avocado, cream cheese, shrimp, avoc…" at bounding box center [240, 196] width 229 height 30
type textarea "Inside: crab, avocado, cream cheese, shrimp, avocado, cream cheese. outside: to…"
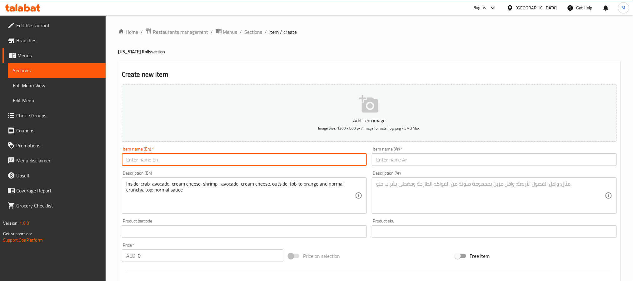
click at [174, 158] on input "text" at bounding box center [244, 159] width 245 height 13
paste input "Mix [US_STATE] Sushi 8 Pieces"
type input "Mix [US_STATE] Sushi 8 Pieces"
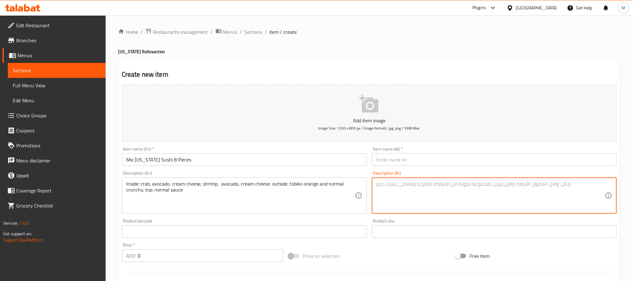
drag, startPoint x: 437, startPoint y: 196, endPoint x: 397, endPoint y: 188, distance: 41.0
click at [436, 196] on textarea at bounding box center [490, 196] width 229 height 30
paste textarea "سوشي كاليفورنيا ميكس ٨ قطع الداخل: سلطعون، أفوكادو، جبنة كريمية، روبيان، [GEOGR…"
click at [395, 186] on textarea "سوشي كاليفورنيا ميكس ٨ قطع الداخل: سلطعون، أفوكادو، جبنة كريمية، روبيان، [GEOGR…" at bounding box center [490, 196] width 229 height 30
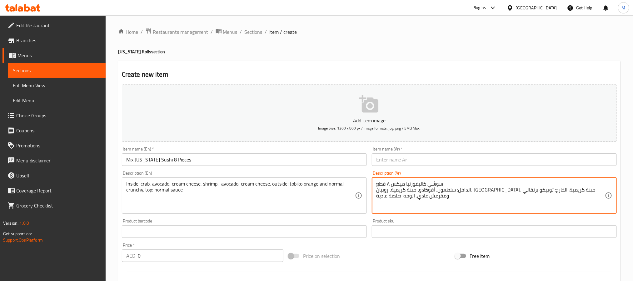
drag, startPoint x: 394, startPoint y: 185, endPoint x: 391, endPoint y: 180, distance: 5.9
click at [394, 185] on textarea "سوشي كاليفورنيا ميكس ٨ قطع الداخل: سلطعون، أفوكادو، جبنة كريمية، روبيان، [GEOGR…" at bounding box center [490, 196] width 229 height 30
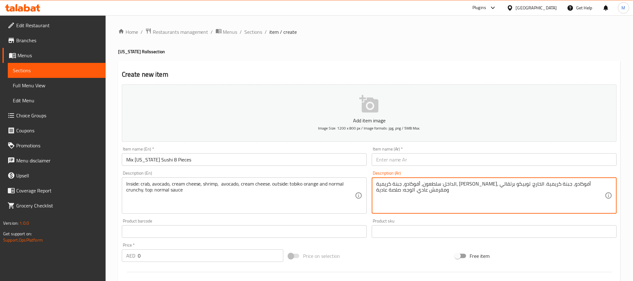
type textarea "الداخل: سلطعون، أفوكادو، جبنة كريمية، [PERSON_NAME]، أفوكادو، جبنة كريمية. الخا…"
click at [387, 159] on input "text" at bounding box center [494, 159] width 245 height 13
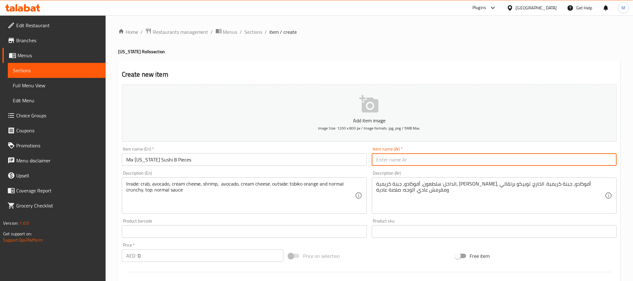
paste input "سوشي كاليفورنيا ميكس ٨ قطع"
click at [388, 158] on input "سوشي كاليفورنيا ميكس ٨ قطع" at bounding box center [494, 159] width 245 height 13
click at [388, 159] on input "سوشي كاليفورنيا ميكس ٨ قطع" at bounding box center [494, 159] width 245 height 13
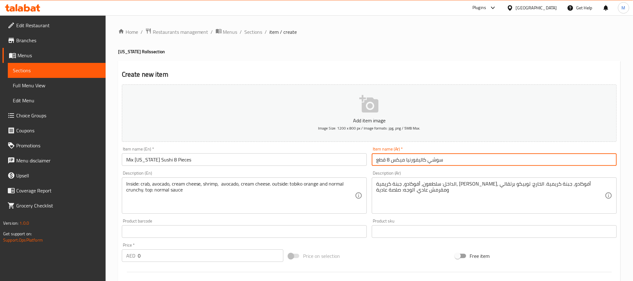
type input "سوشي كاليفورنيا ميكس 8 قطع"
click at [209, 253] on input "0" at bounding box center [211, 255] width 146 height 13
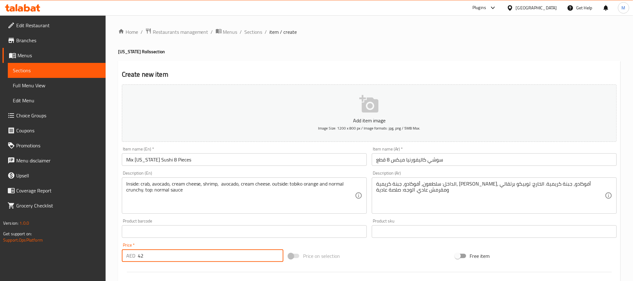
type input "42"
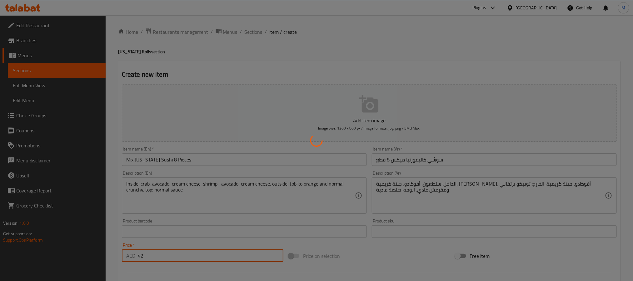
type input "0"
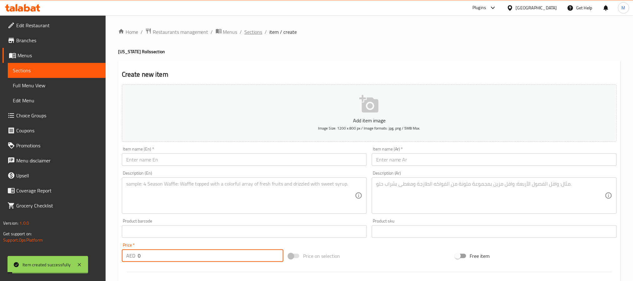
click at [254, 33] on span "Sections" at bounding box center [254, 32] width 18 height 8
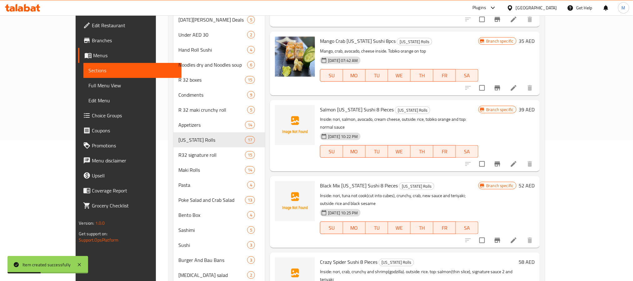
scroll to position [222, 0]
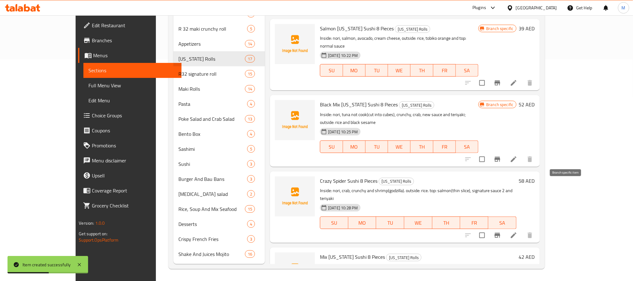
click at [505, 228] on button "Branch-specific-item" at bounding box center [497, 235] width 15 height 15
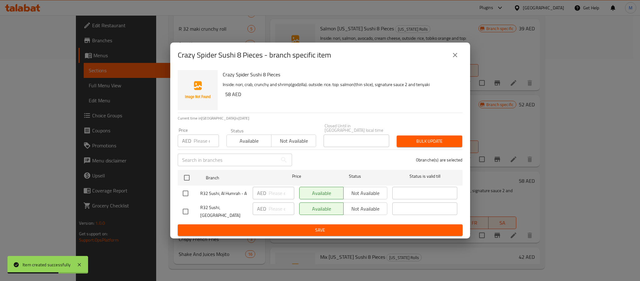
click at [184, 196] on input "checkbox" at bounding box center [185, 193] width 13 height 13
checkbox input "true"
click at [368, 195] on span "Not available" at bounding box center [365, 192] width 39 height 9
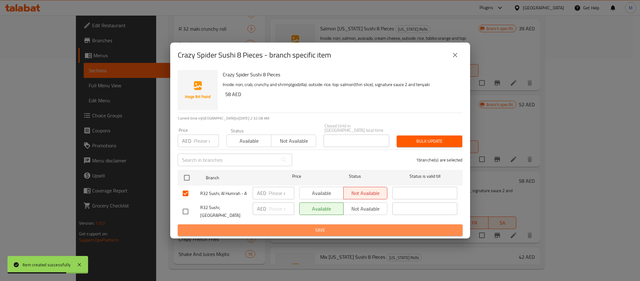
click at [348, 230] on span "Save" at bounding box center [320, 230] width 275 height 8
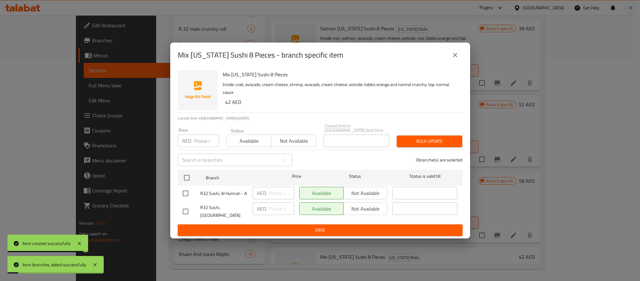
click at [188, 193] on input "checkbox" at bounding box center [185, 193] width 13 height 13
checkbox input "true"
click at [356, 195] on span "Not available" at bounding box center [365, 192] width 39 height 9
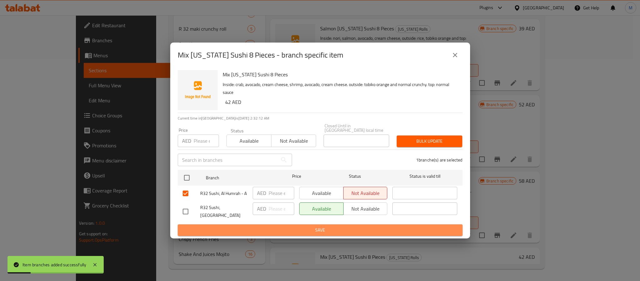
click at [370, 230] on span "Save" at bounding box center [320, 230] width 275 height 8
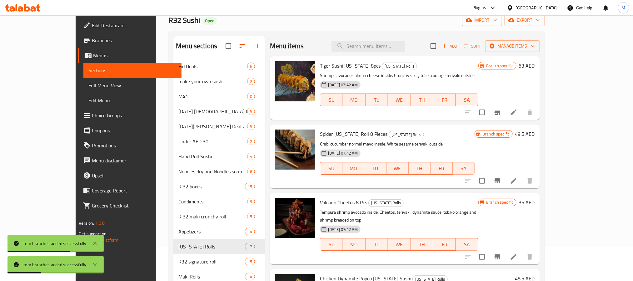
scroll to position [0, 0]
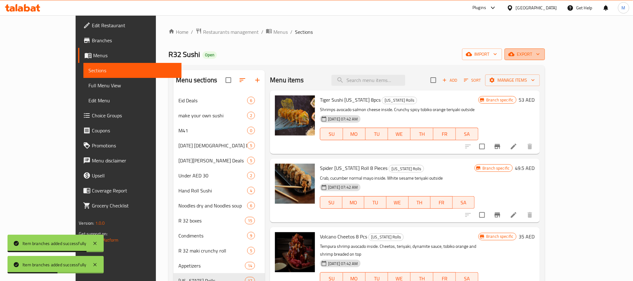
click at [540, 53] on span "export" at bounding box center [525, 54] width 30 height 8
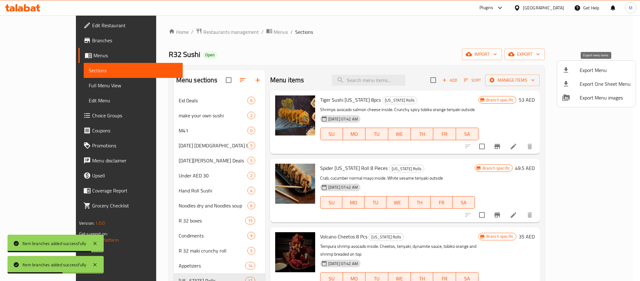
click at [584, 67] on span "Export Menu" at bounding box center [605, 70] width 51 height 8
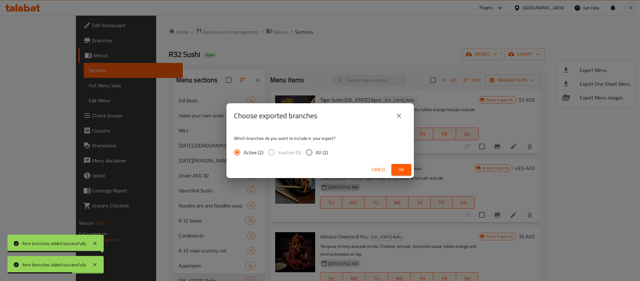
click at [317, 152] on span "All (2)" at bounding box center [322, 152] width 12 height 8
click at [316, 152] on input "All (2)" at bounding box center [309, 152] width 13 height 13
radio input "true"
click at [405, 170] on span "Ok" at bounding box center [402, 170] width 10 height 8
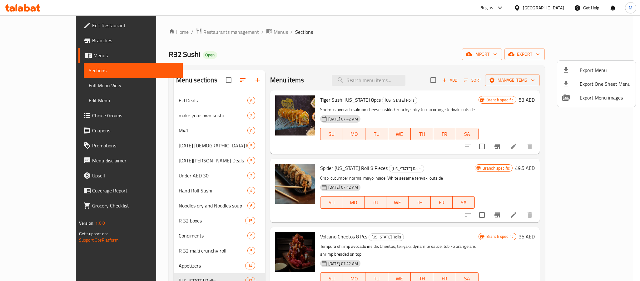
click at [169, 195] on div at bounding box center [320, 140] width 640 height 281
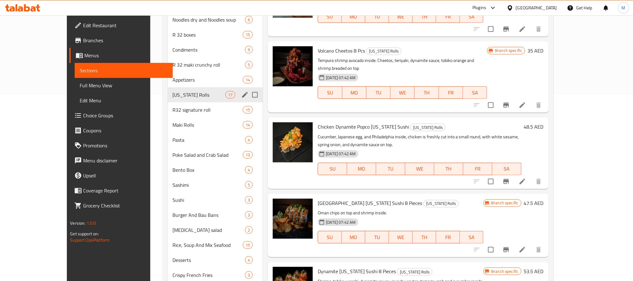
scroll to position [188, 0]
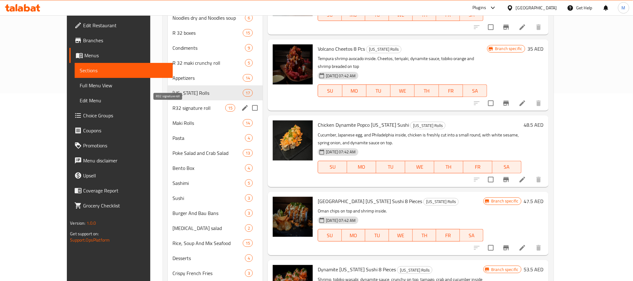
click at [184, 110] on span "R32 signature roll" at bounding box center [199, 108] width 53 height 8
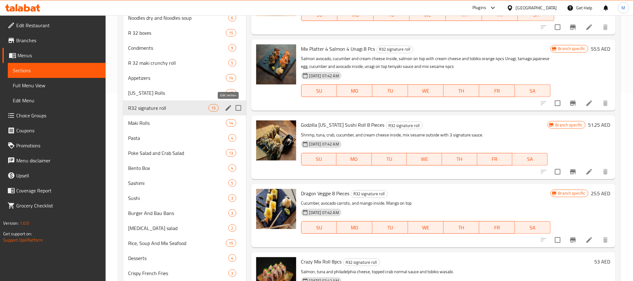
click at [229, 106] on icon "edit" at bounding box center [229, 108] width 8 height 8
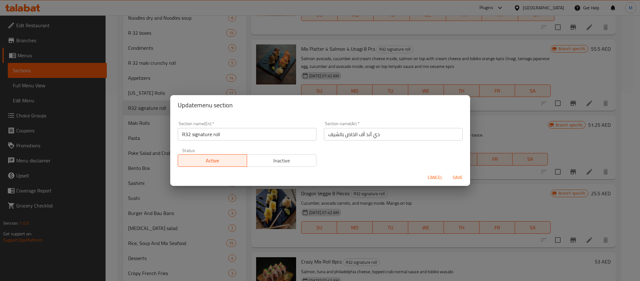
click at [269, 134] on input "R32 signature roll" at bounding box center [247, 134] width 139 height 13
click at [431, 175] on span "Cancel" at bounding box center [435, 177] width 15 height 8
